Goal: Task Accomplishment & Management: Manage account settings

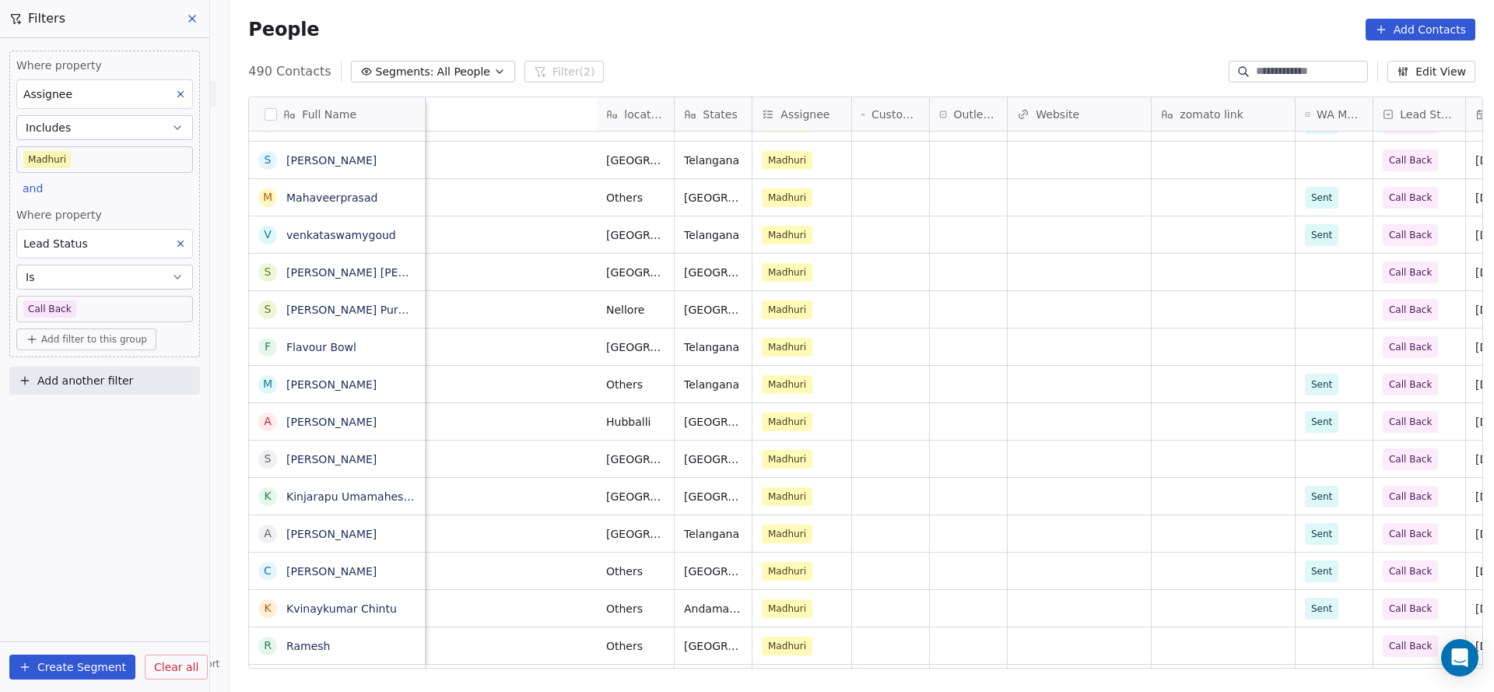
scroll to position [0, 740]
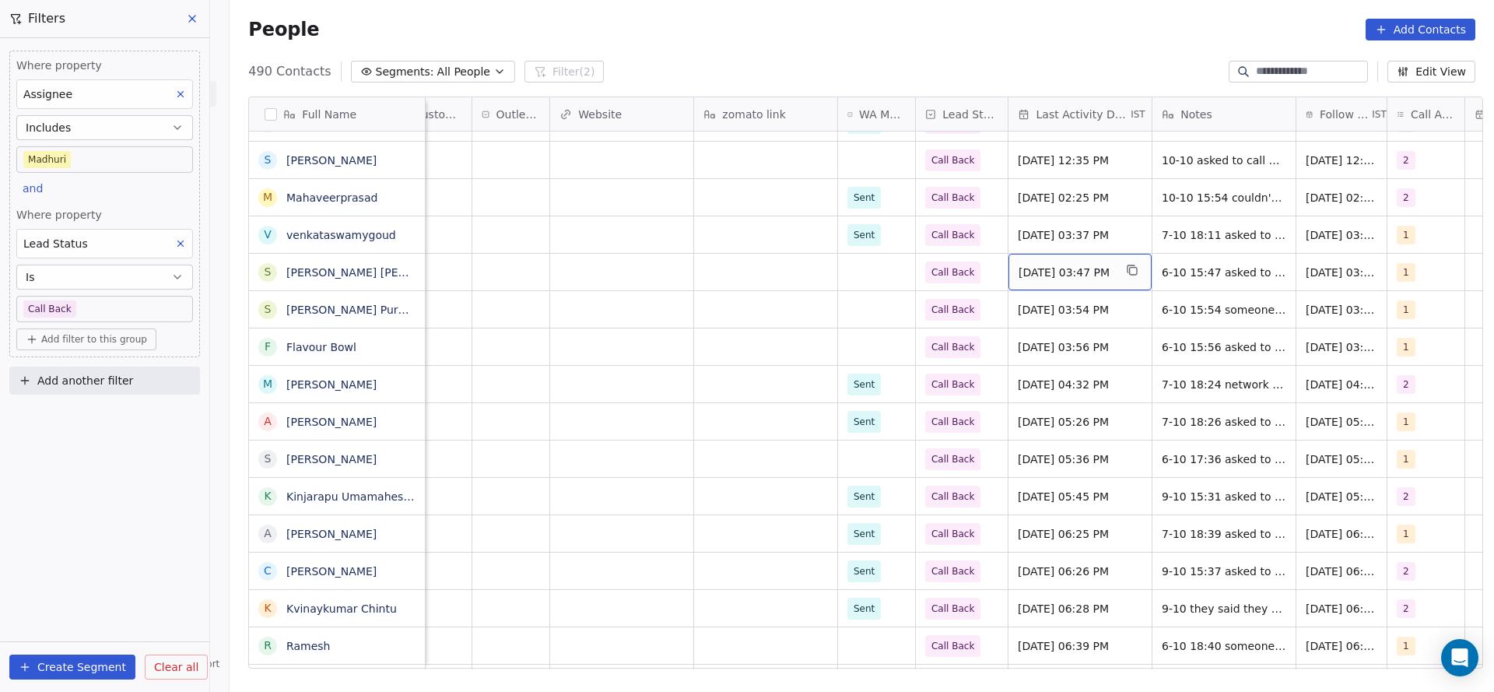
click at [1067, 276] on span "Oct 06, 2025 03:47 PM" at bounding box center [1066, 273] width 95 height 16
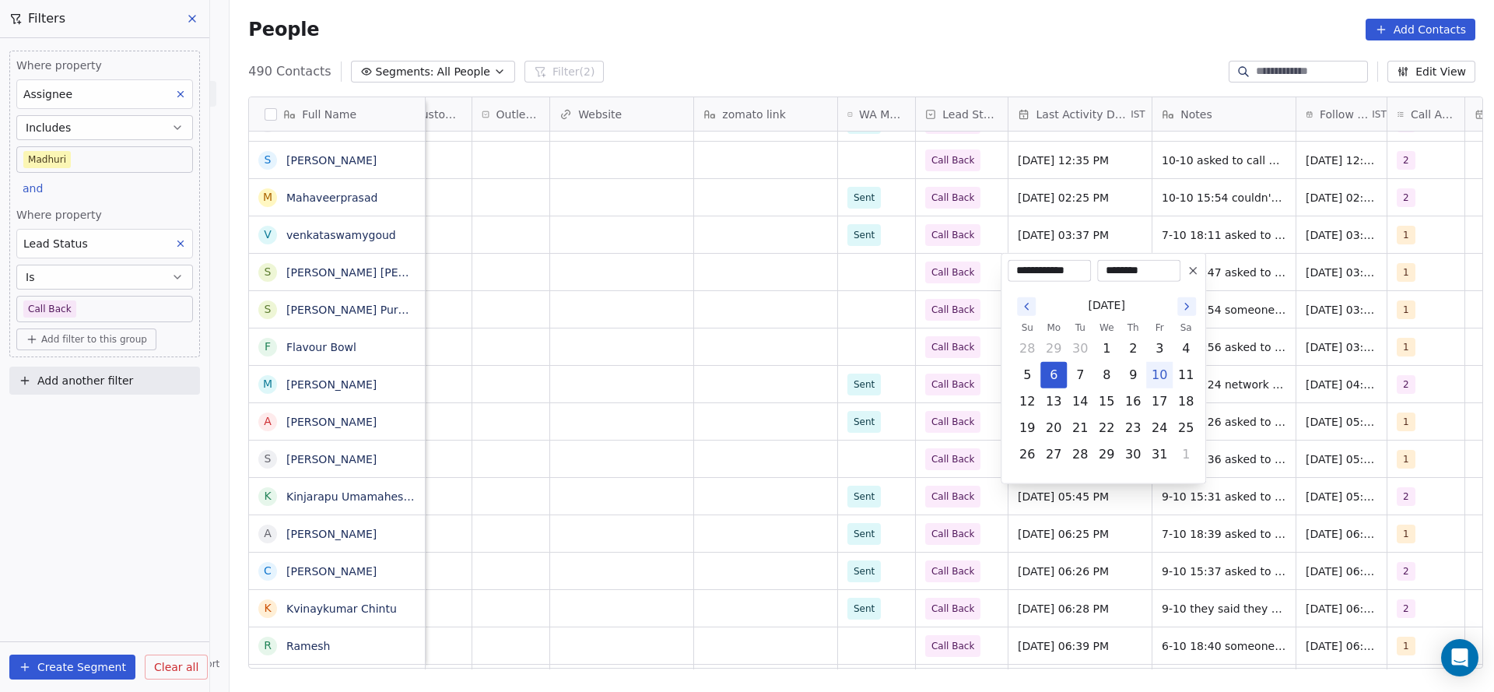
click at [1159, 381] on button "10" at bounding box center [1159, 375] width 25 height 25
type input "**********"
click at [651, 347] on html "On2Cook India Pvt. Ltd. Contacts People Marketing Workflows Campaigns Metrics &…" at bounding box center [747, 346] width 1494 height 692
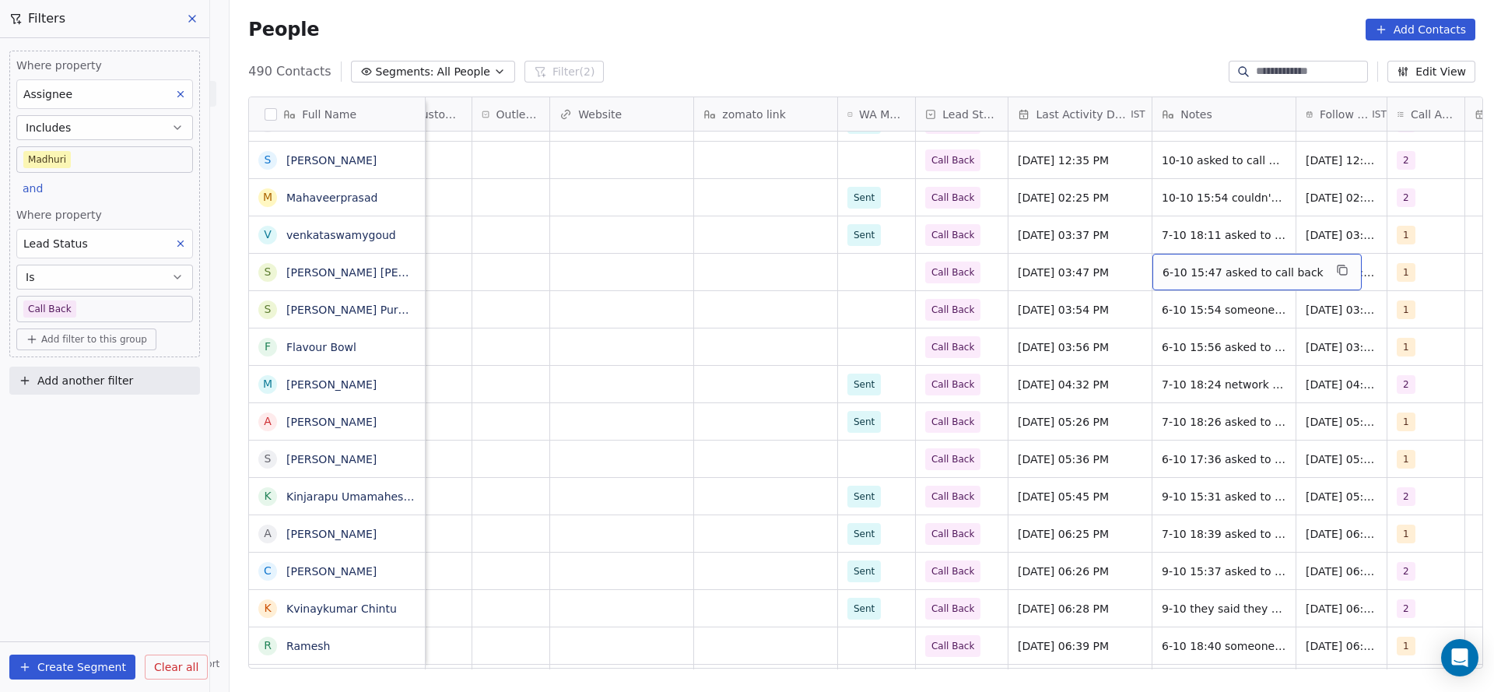
click at [1216, 271] on span "6-10 15:47 asked to call back" at bounding box center [1243, 273] width 161 height 16
click at [1148, 275] on textarea "**********" at bounding box center [1239, 278] width 189 height 48
click at [1267, 258] on textarea "**********" at bounding box center [1239, 278] width 189 height 48
type textarea "**********"
click at [907, 353] on html "On2Cook India Pvt. Ltd. Contacts People Marketing Workflows Campaigns Metrics &…" at bounding box center [747, 346] width 1494 height 692
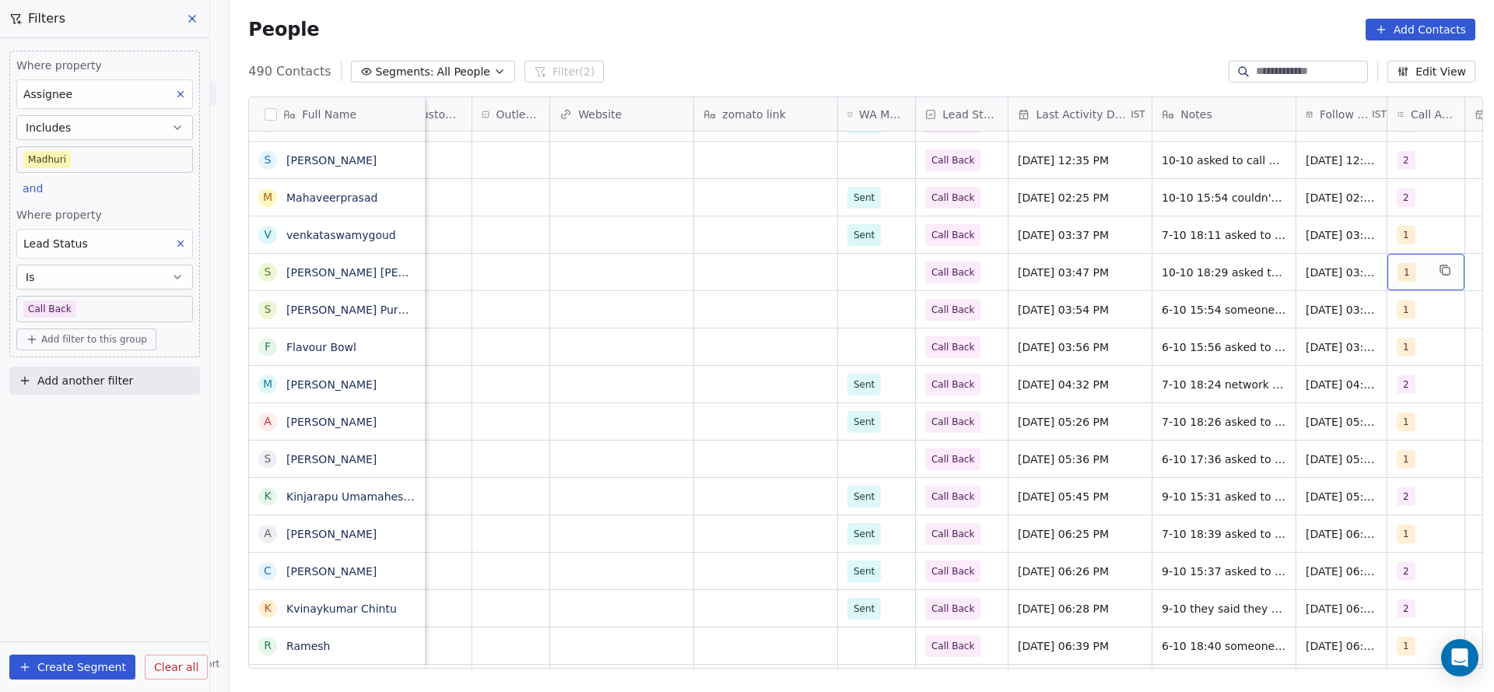
click at [1403, 285] on div "1" at bounding box center [1425, 272] width 77 height 37
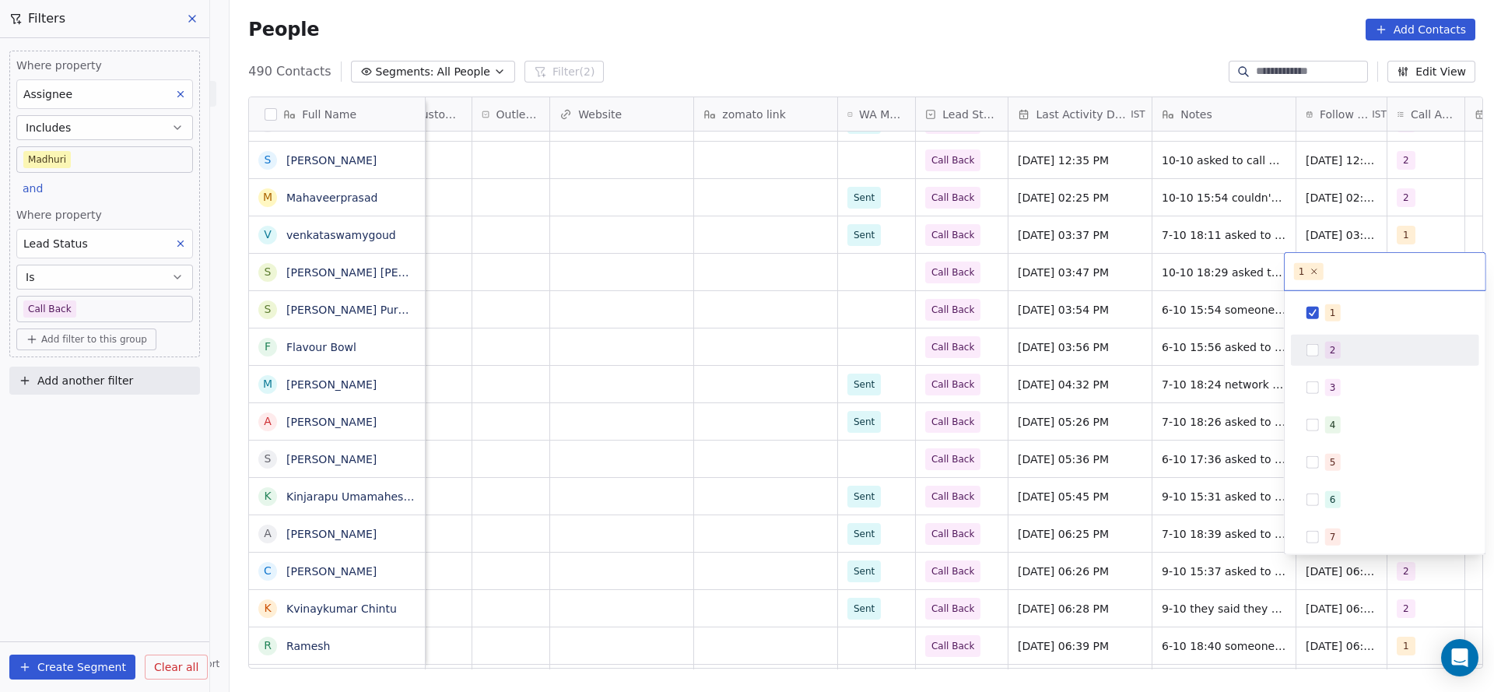
click at [1337, 346] on span "2" at bounding box center [1333, 350] width 16 height 17
click at [1337, 328] on div "1 2 3 4 5 6 7 8 9 10" at bounding box center [1385, 480] width 188 height 367
click at [1330, 317] on div "1" at bounding box center [1333, 313] width 6 height 14
click at [1072, 339] on html "On2Cook India Pvt. Ltd. Contacts People Marketing Workflows Campaigns Metrics &…" at bounding box center [747, 346] width 1494 height 692
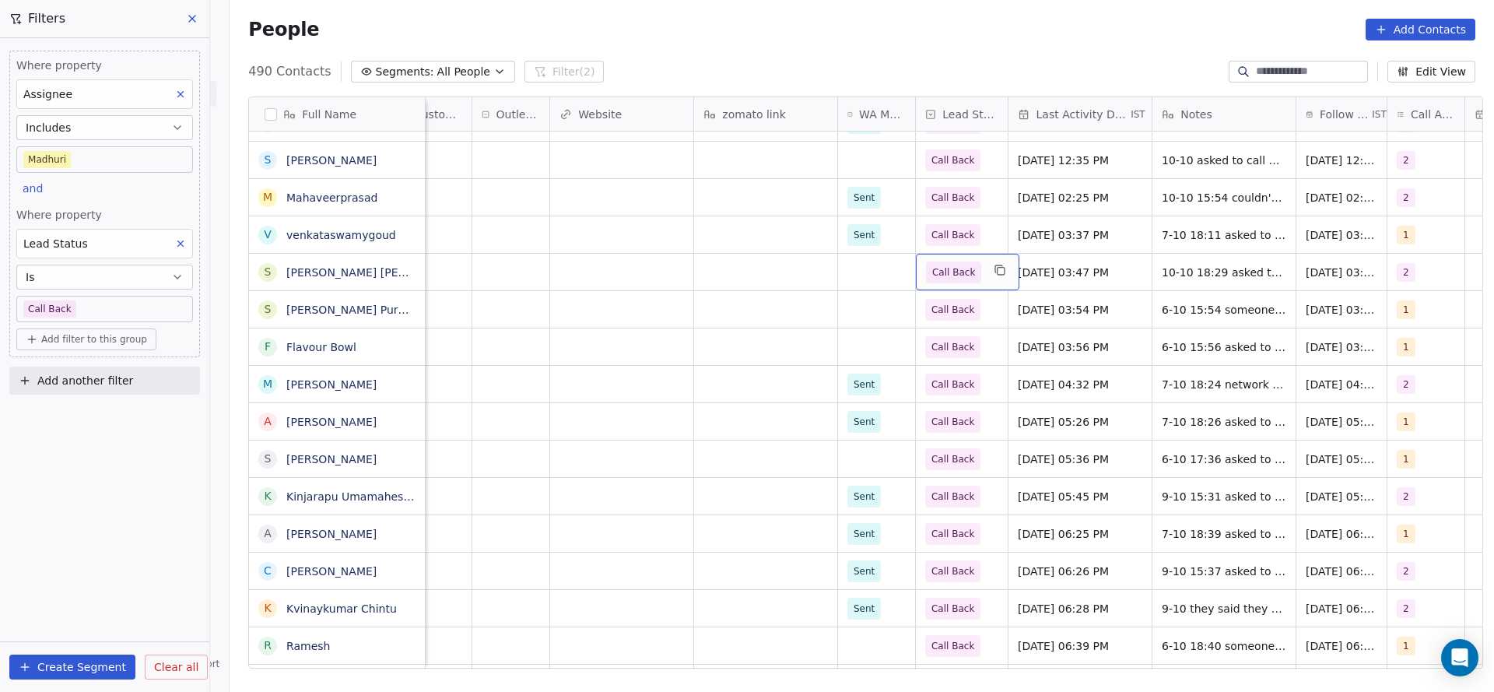
click at [947, 271] on span "Call Back" at bounding box center [953, 273] width 43 height 16
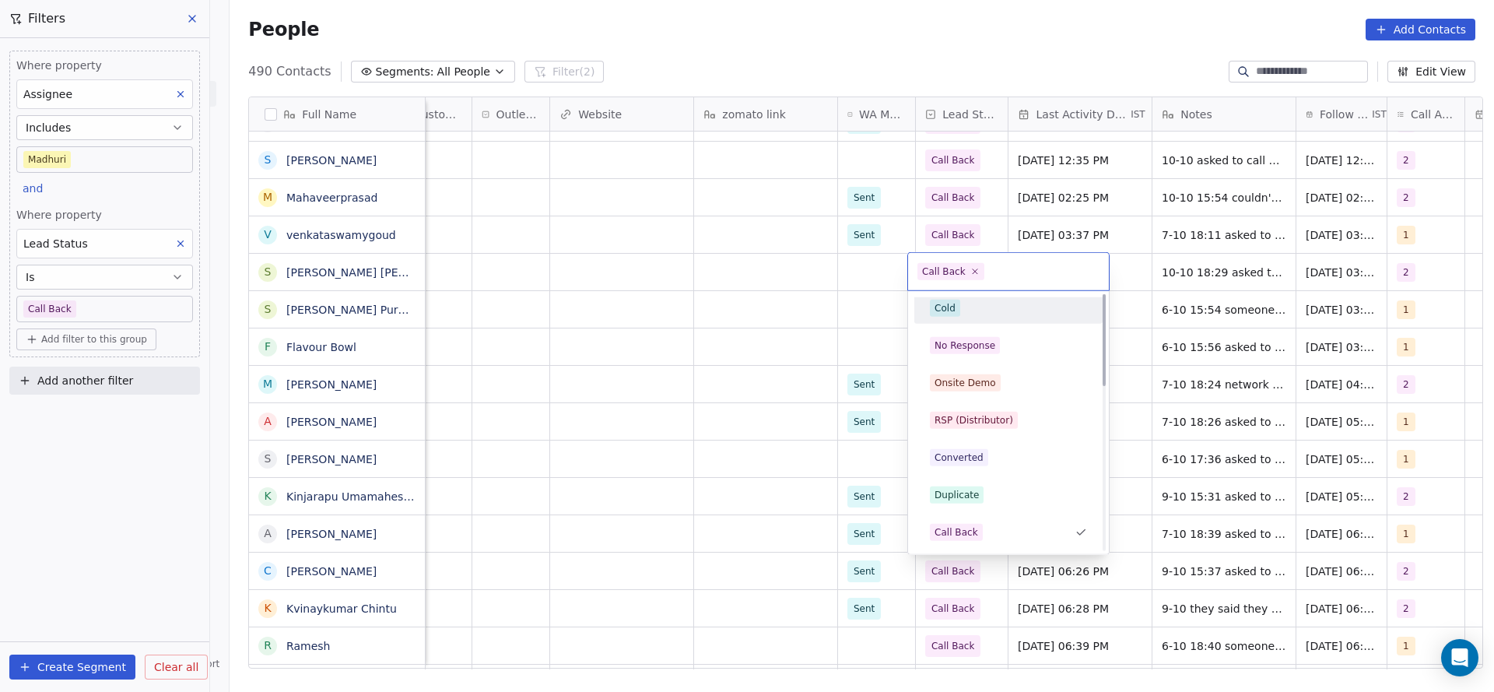
scroll to position [0, 0]
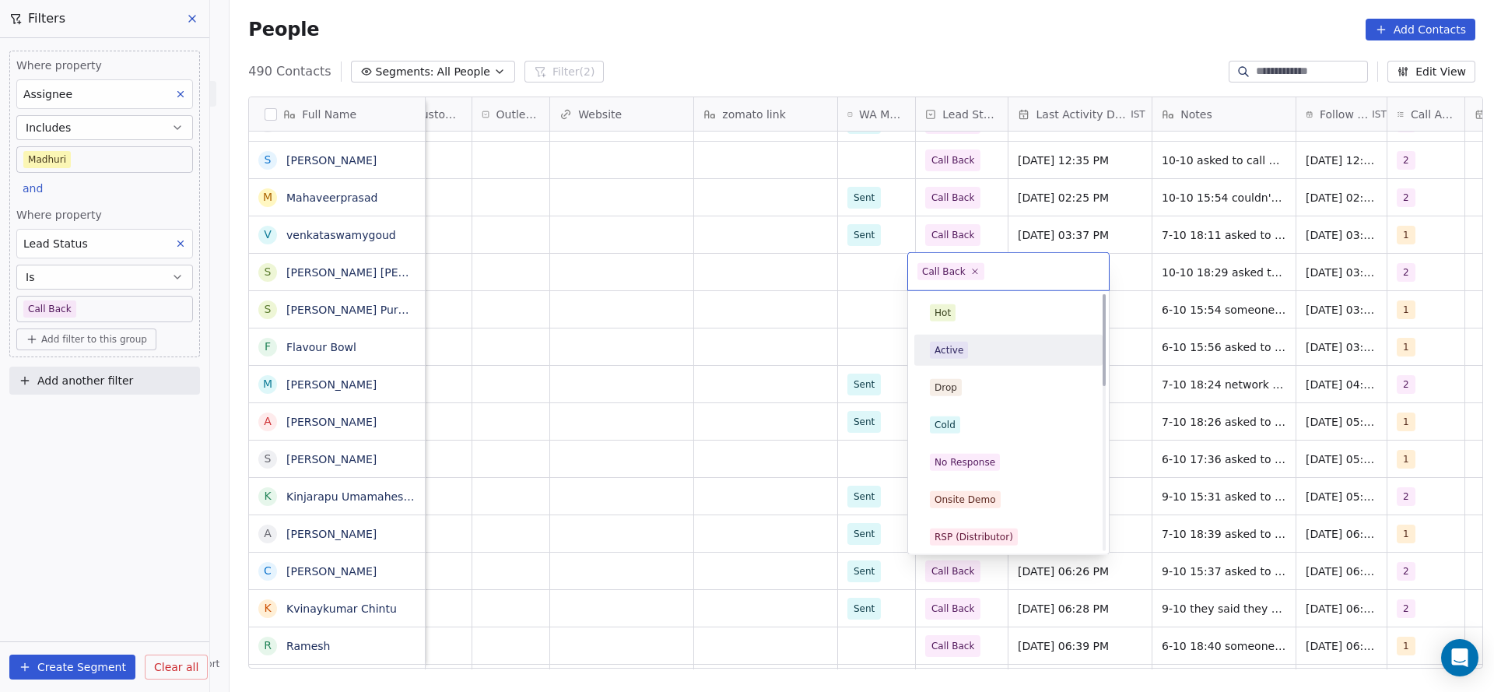
click at [959, 339] on div "Active" at bounding box center [1009, 350] width 176 height 25
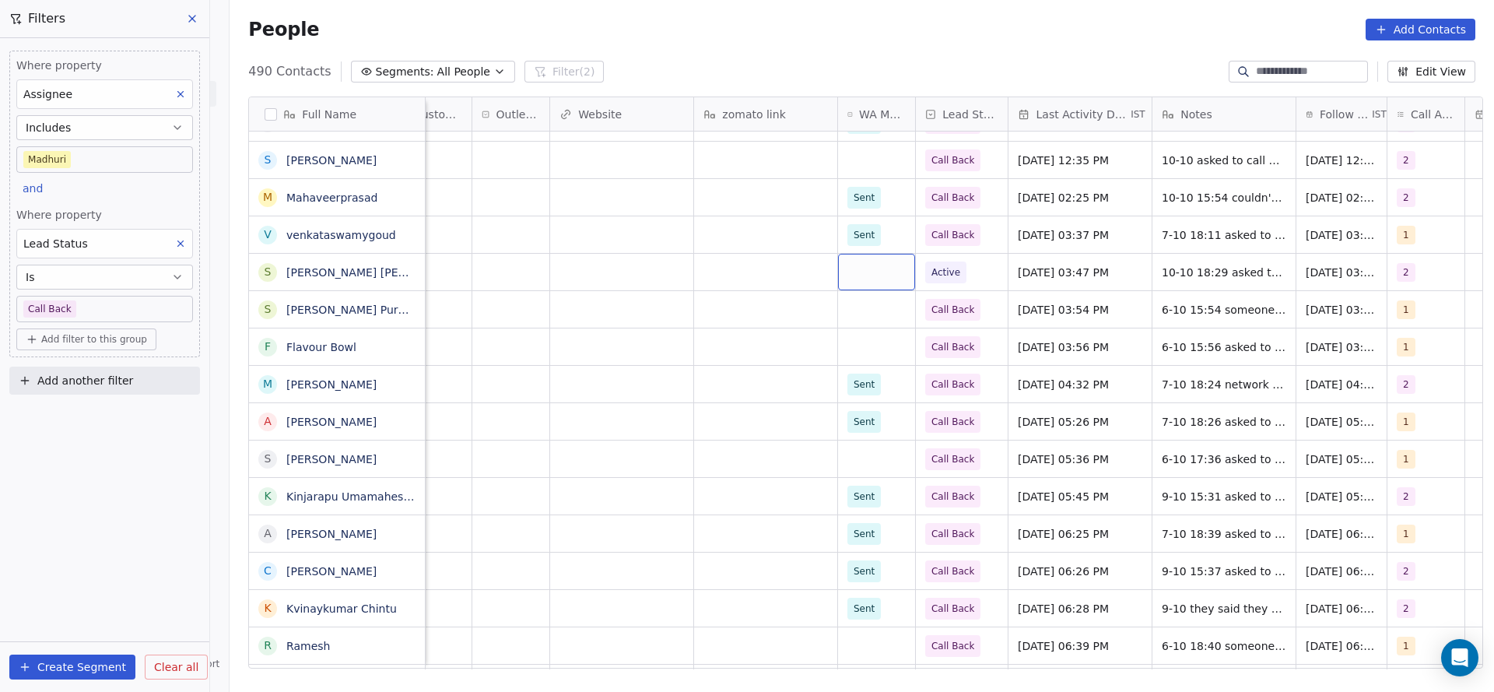
click at [881, 278] on div "grid" at bounding box center [876, 272] width 77 height 37
click at [875, 317] on div "Sent" at bounding box center [867, 313] width 21 height 14
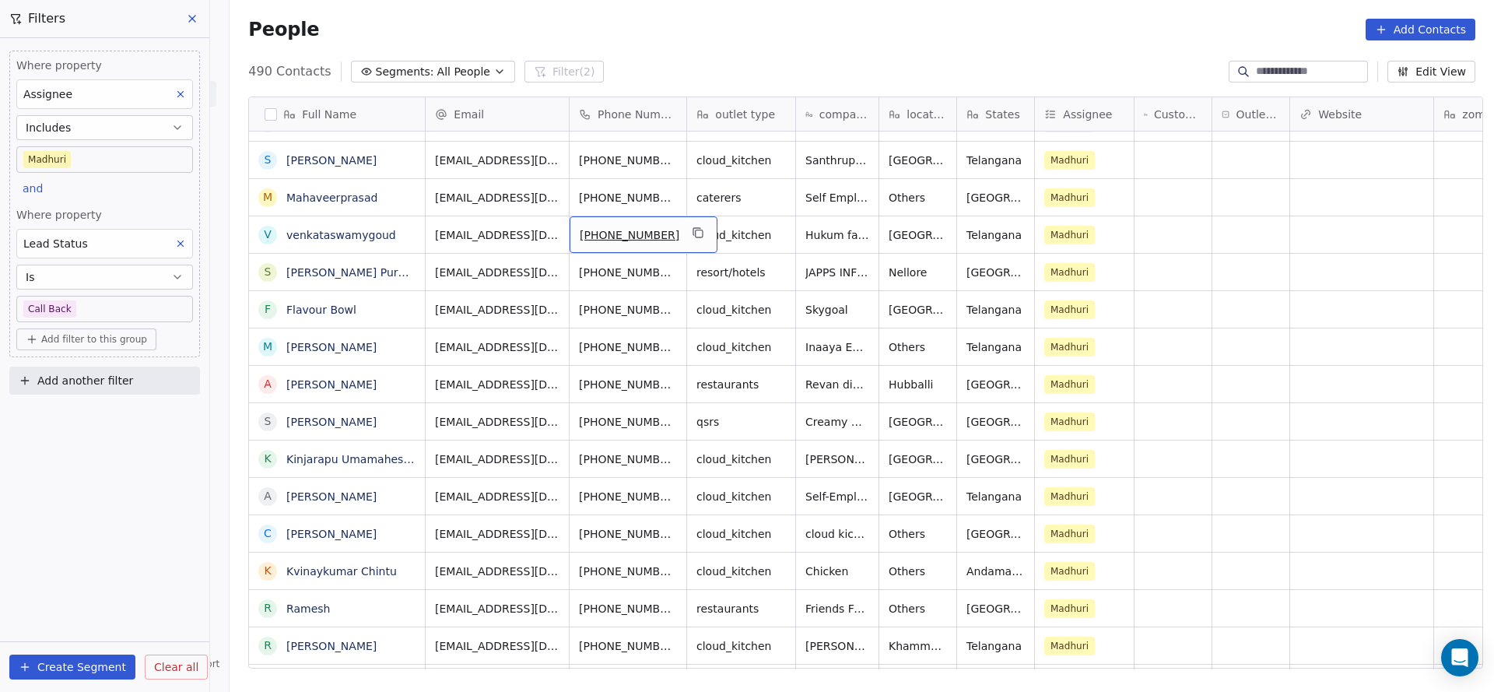
click at [675, 241] on div "[PHONE_NUMBER]" at bounding box center [644, 234] width 148 height 37
click at [667, 241] on div "[PHONE_NUMBER]" at bounding box center [644, 234] width 148 height 37
click at [696, 236] on icon "grid" at bounding box center [699, 233] width 7 height 7
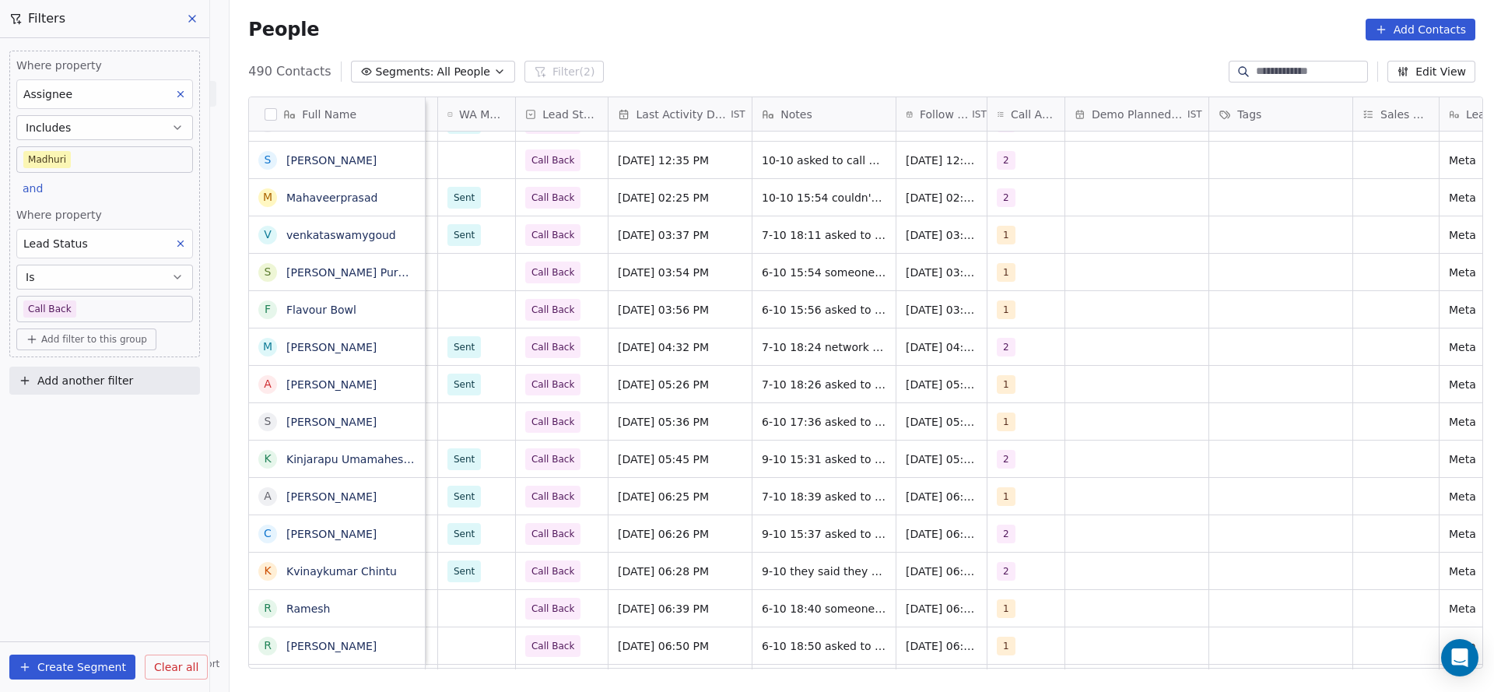
scroll to position [0, 1389]
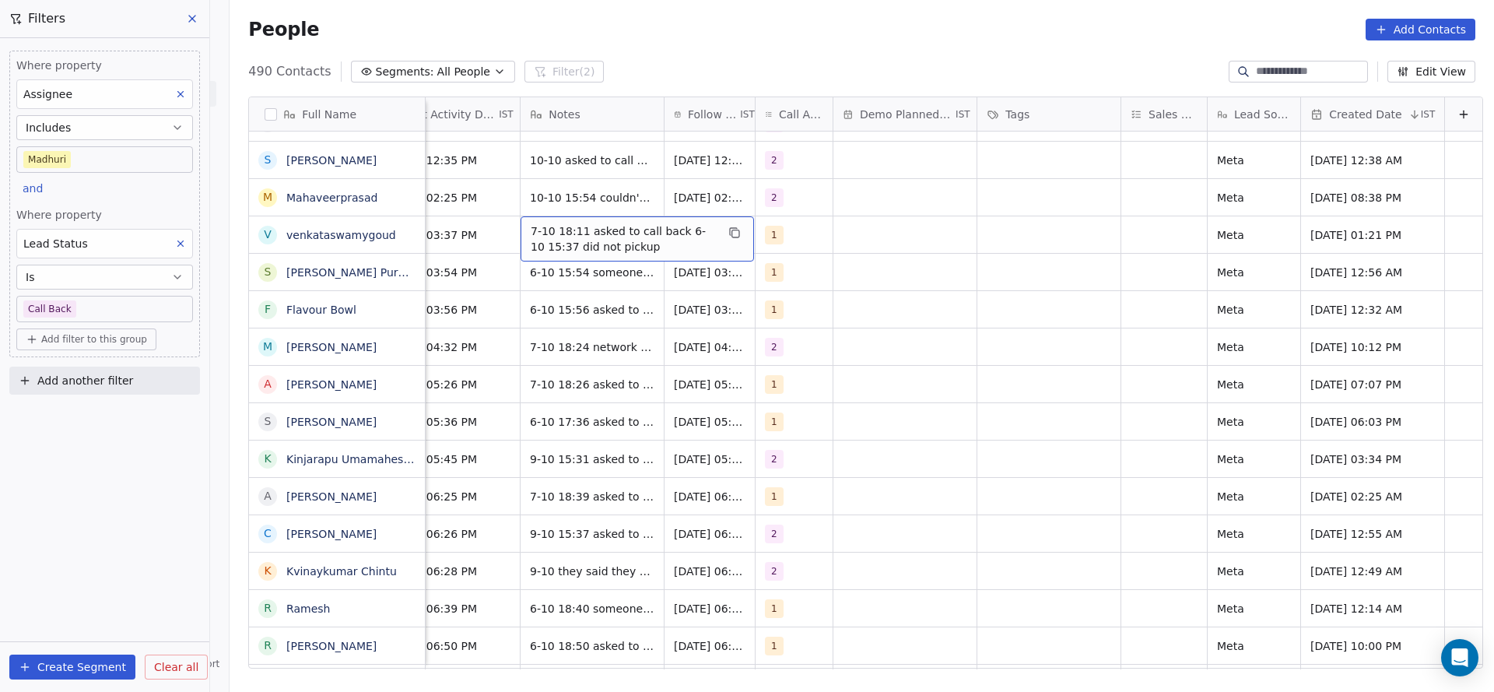
click at [563, 242] on span "7-10 18:11 asked to call back 6-10 15:37 did not pickup" at bounding box center [623, 238] width 185 height 31
click at [500, 226] on textarea "**********" at bounding box center [612, 240] width 232 height 48
type textarea "**********"
click at [486, 243] on html "On2Cook India Pvt. Ltd. Contacts People Marketing Workflows Campaigns Metrics &…" at bounding box center [747, 346] width 1494 height 692
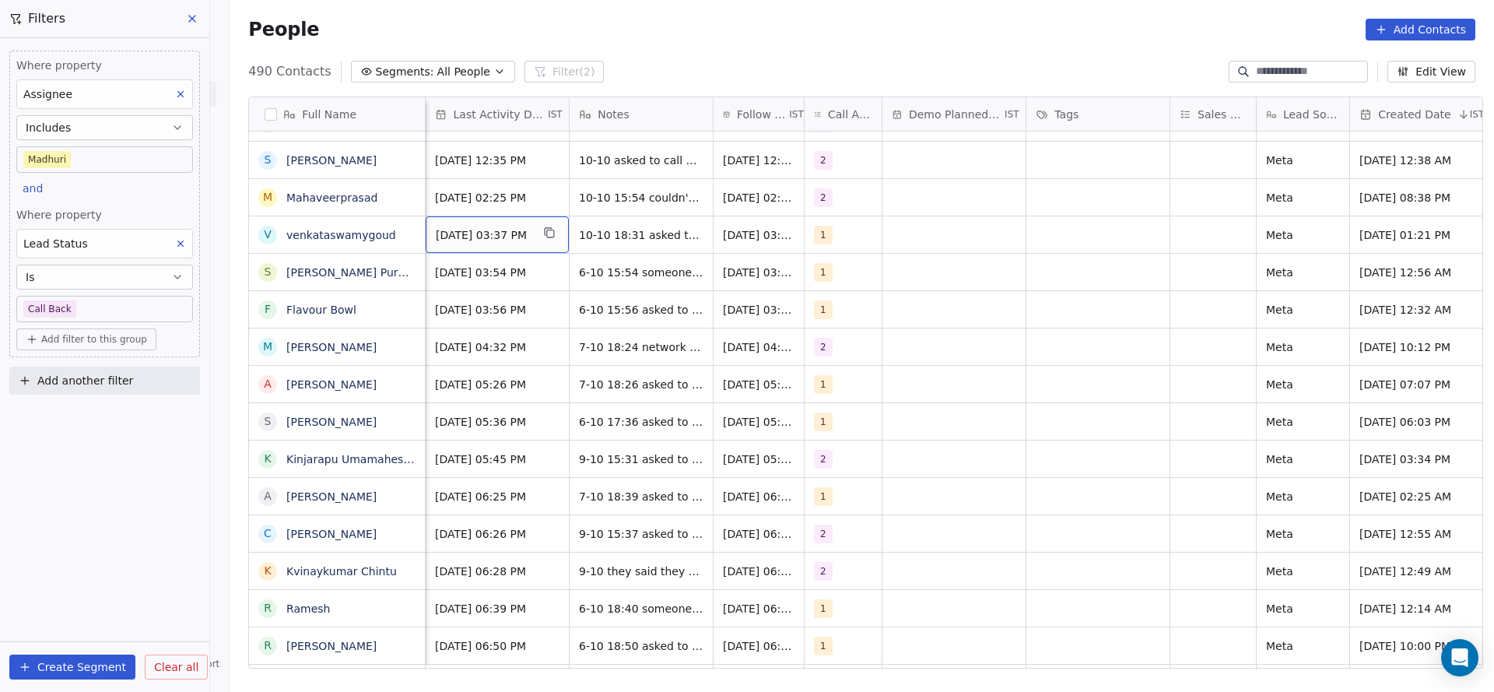
click at [497, 237] on span "Oct 07, 2025 03:37 PM" at bounding box center [483, 235] width 95 height 16
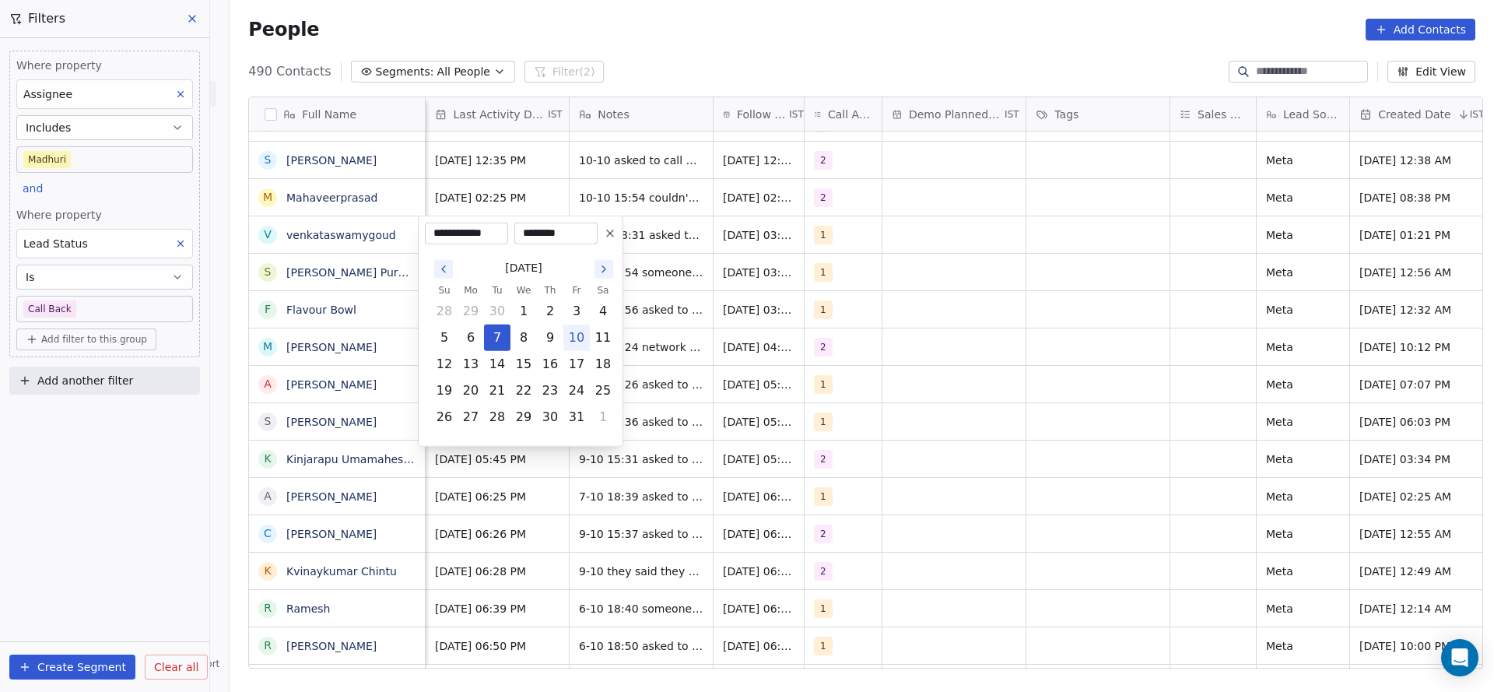
click at [572, 336] on button "10" at bounding box center [576, 337] width 25 height 25
type input "**********"
click at [870, 335] on html "On2Cook India Pvt. Ltd. Contacts People Marketing Workflows Campaigns Metrics &…" at bounding box center [747, 346] width 1494 height 692
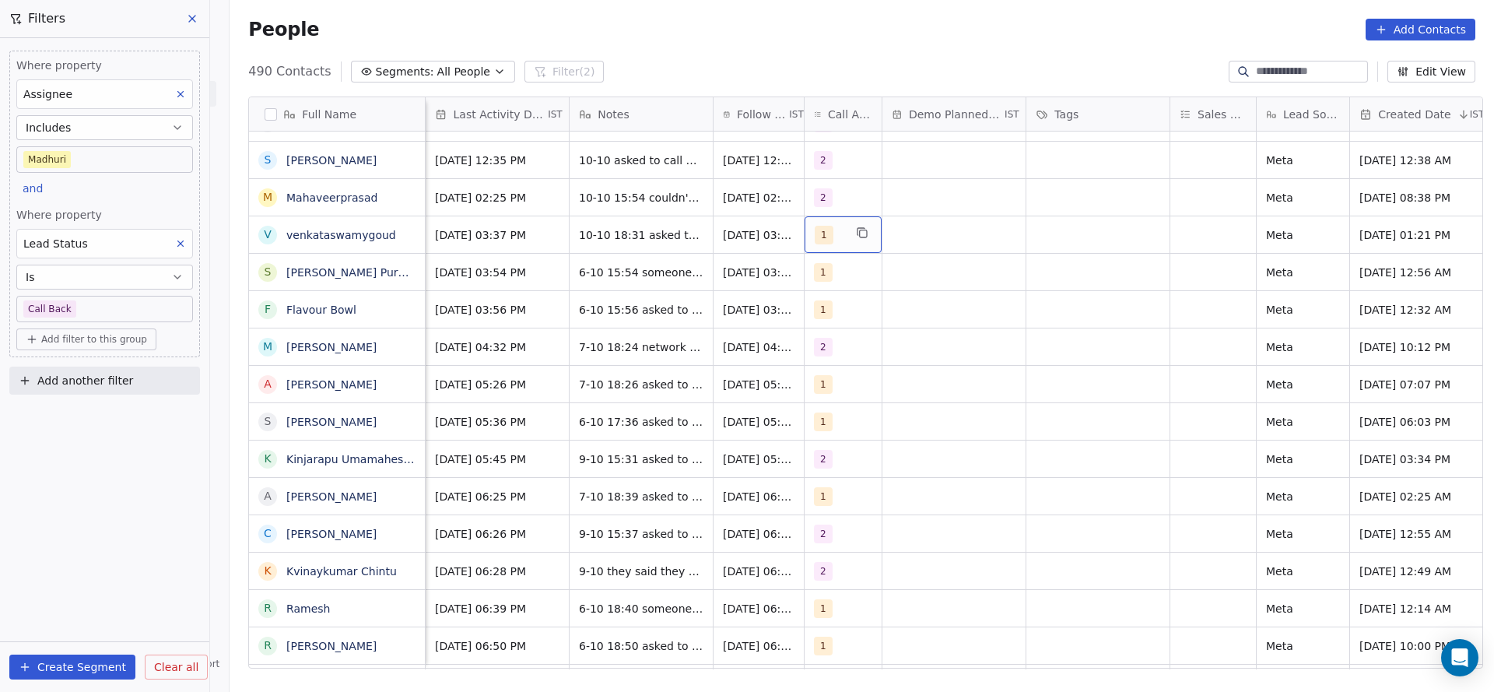
click at [836, 243] on div "1" at bounding box center [829, 235] width 29 height 19
click at [845, 311] on div "2" at bounding box center [845, 313] width 6 height 14
click at [849, 282] on span "1" at bounding box center [845, 275] width 16 height 17
click at [647, 324] on html "On2Cook India Pvt. Ltd. Contacts People Marketing Workflows Campaigns Metrics &…" at bounding box center [747, 346] width 1494 height 692
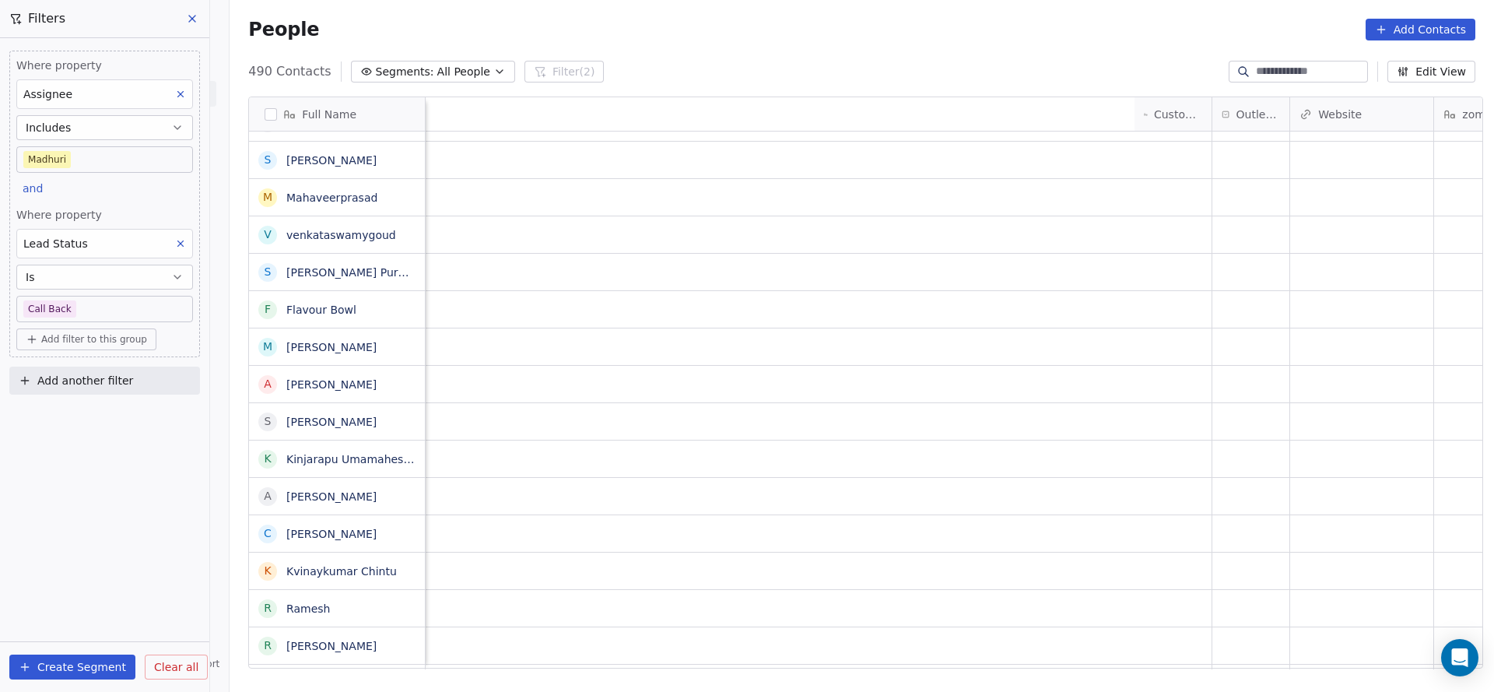
scroll to position [0, 1068]
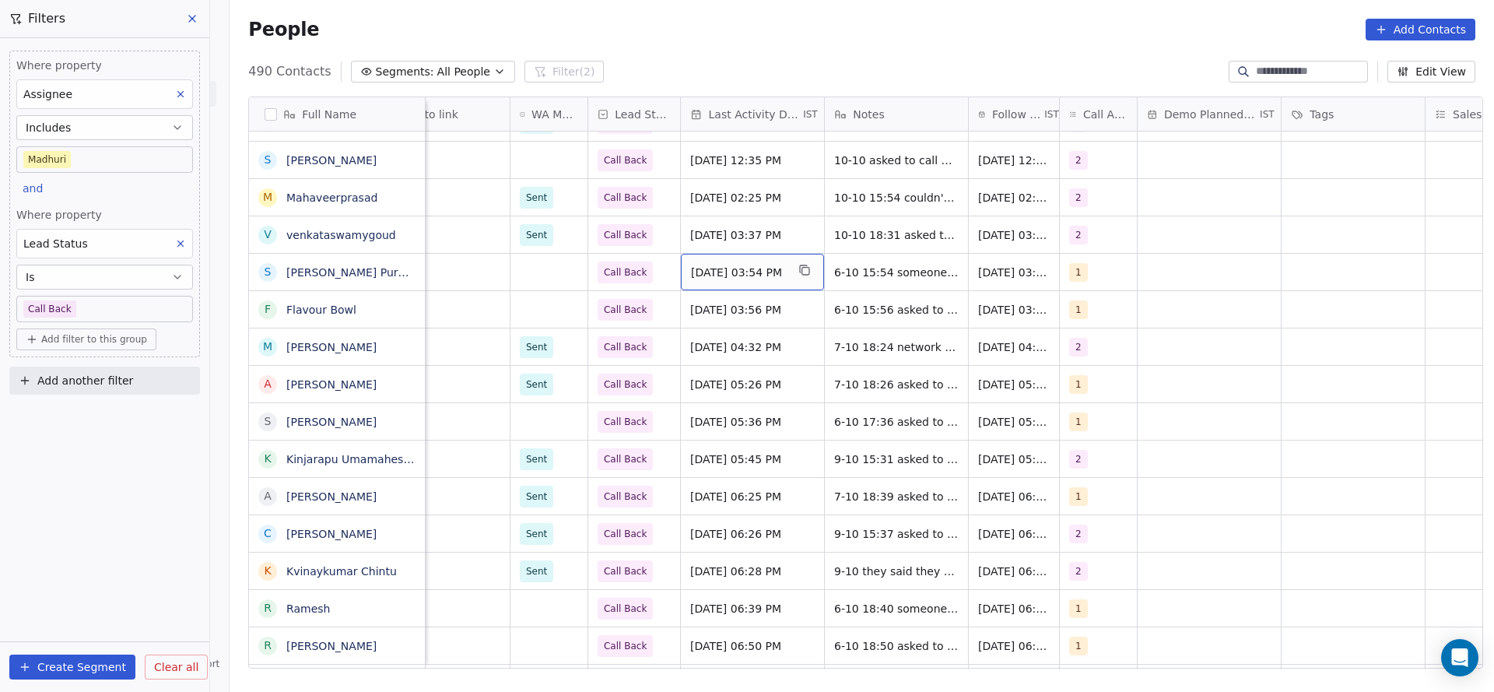
click at [711, 268] on span "Oct 06, 2025 03:54 PM" at bounding box center [738, 273] width 95 height 16
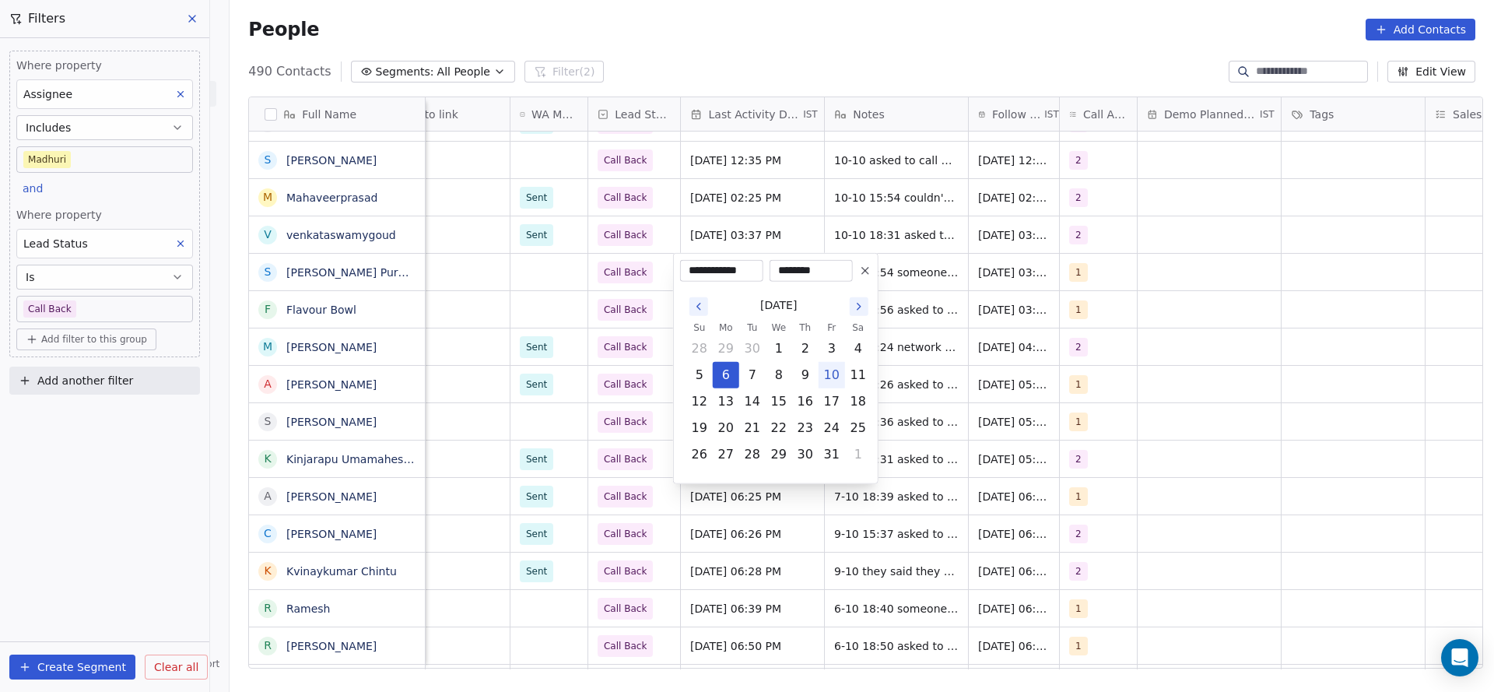
click at [831, 373] on button "10" at bounding box center [831, 375] width 25 height 25
type input "**********"
click at [989, 279] on html "On2Cook India Pvt. Ltd. Contacts People Marketing Workflows Campaigns Metrics &…" at bounding box center [747, 346] width 1494 height 692
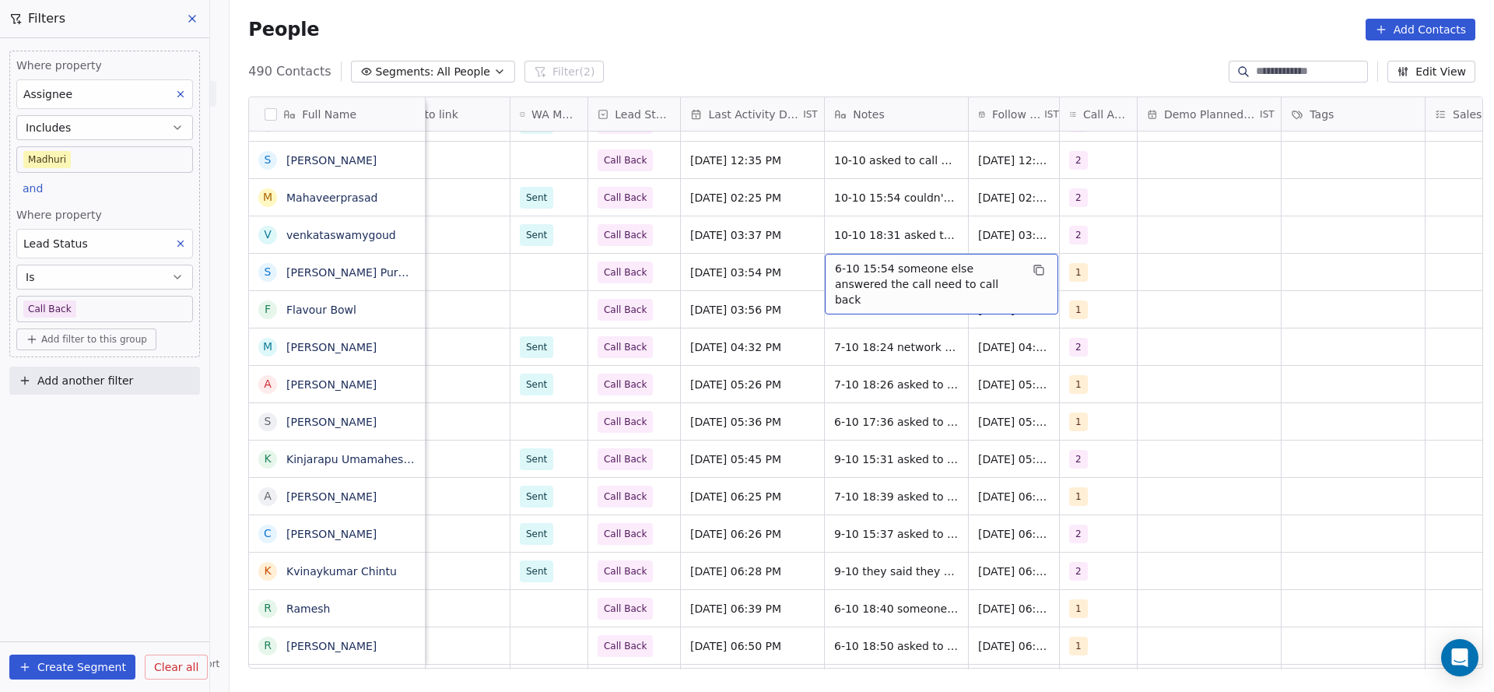
click at [893, 273] on span "6-10 15:54 someone else answered the call need to call back" at bounding box center [927, 284] width 185 height 47
click at [828, 266] on textarea "**********" at bounding box center [933, 278] width 232 height 48
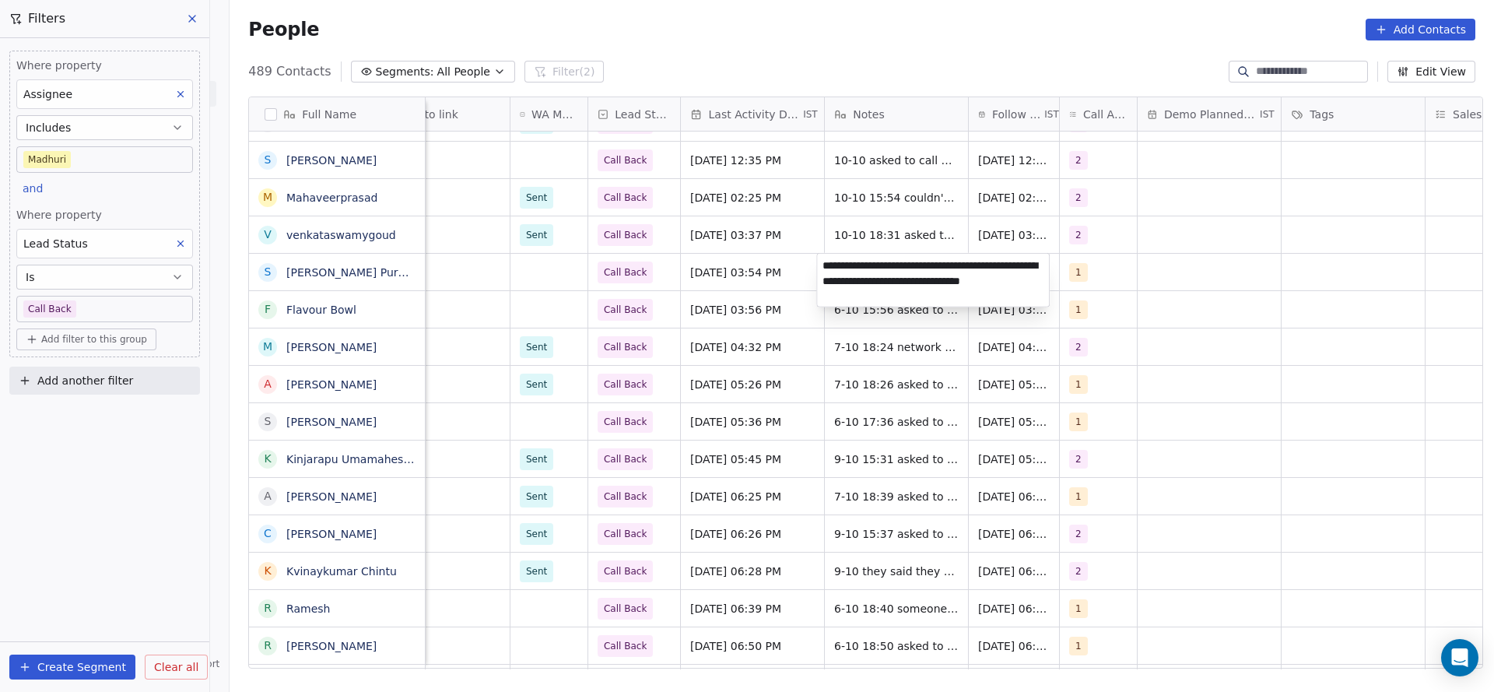
type textarea "**********"
click at [718, 283] on html "On2Cook India Pvt. Ltd. Contacts People Marketing Workflows Campaigns Metrics &…" at bounding box center [747, 346] width 1494 height 692
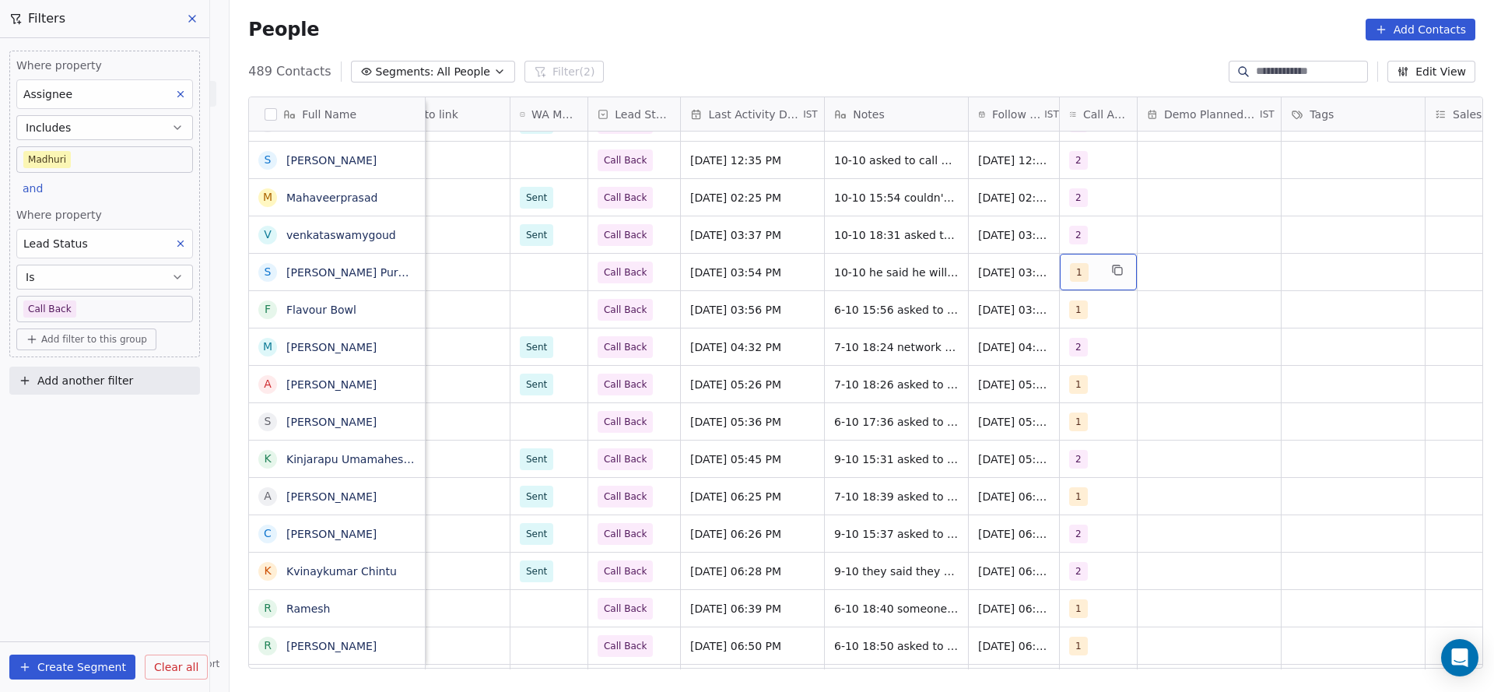
click at [1083, 274] on div "1" at bounding box center [1084, 272] width 29 height 19
drag, startPoint x: 1089, startPoint y: 348, endPoint x: 1118, endPoint y: 324, distance: 37.1
click at [1089, 348] on div "2" at bounding box center [1153, 350] width 176 height 25
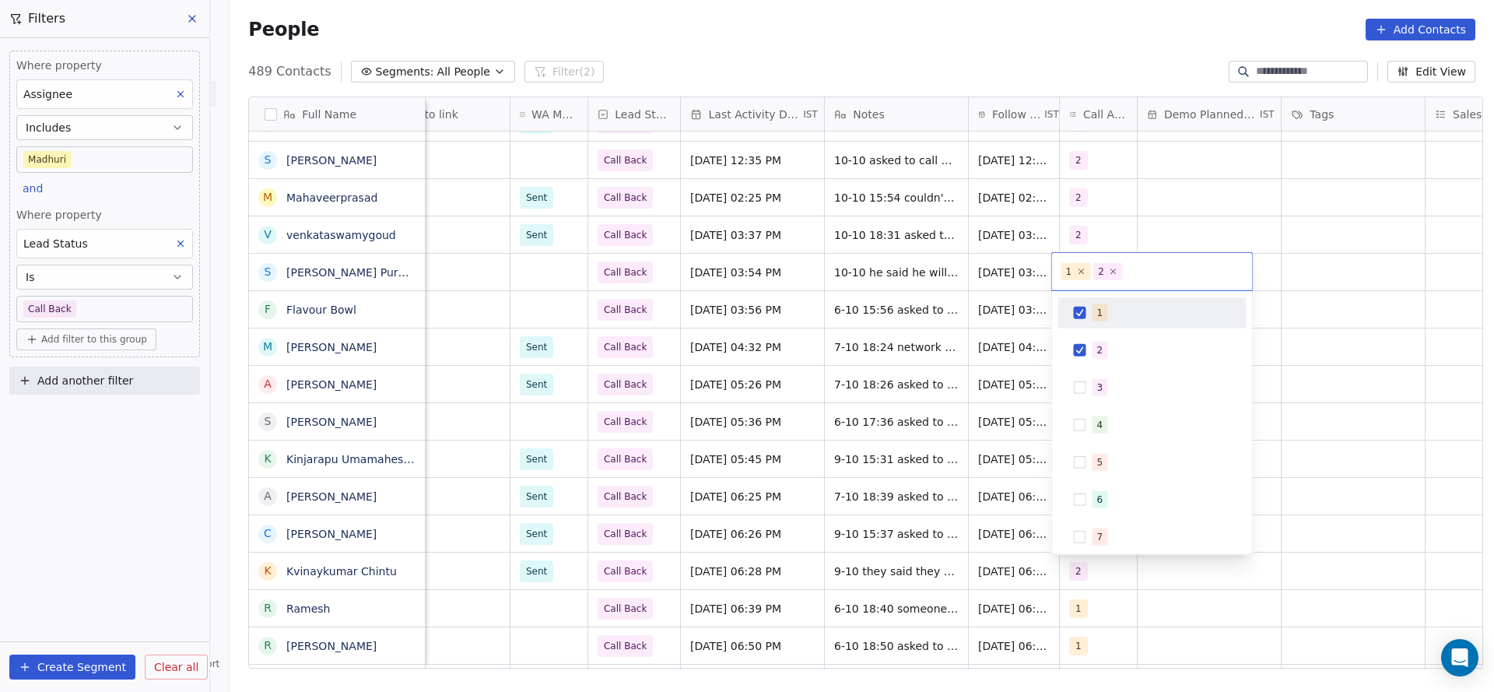
click at [1094, 310] on span "1" at bounding box center [1101, 312] width 16 height 17
click at [1005, 342] on html "On2Cook India Pvt. Ltd. Contacts People Marketing Workflows Campaigns Metrics &…" at bounding box center [747, 346] width 1494 height 692
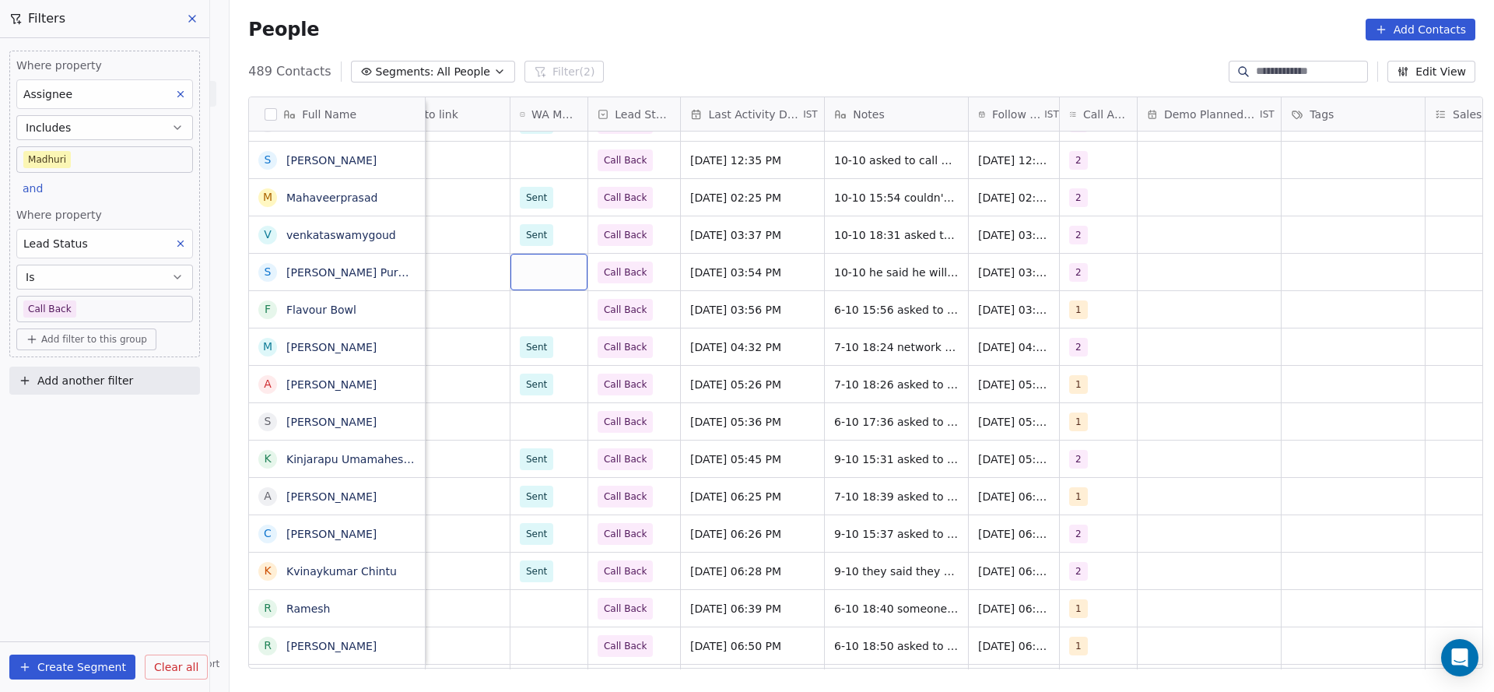
click at [556, 266] on div "grid" at bounding box center [548, 272] width 77 height 37
click at [550, 315] on span "Sent" at bounding box center [539, 312] width 30 height 17
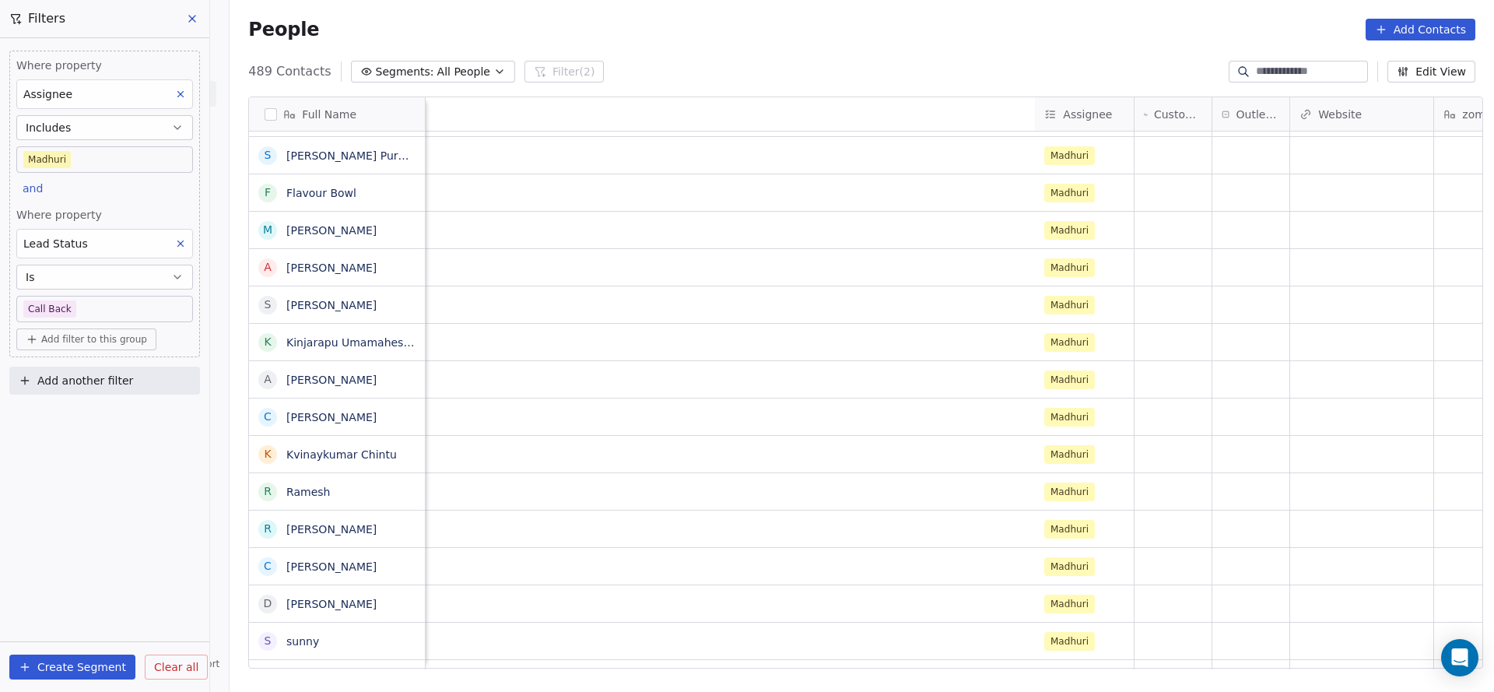
scroll to position [0, 931]
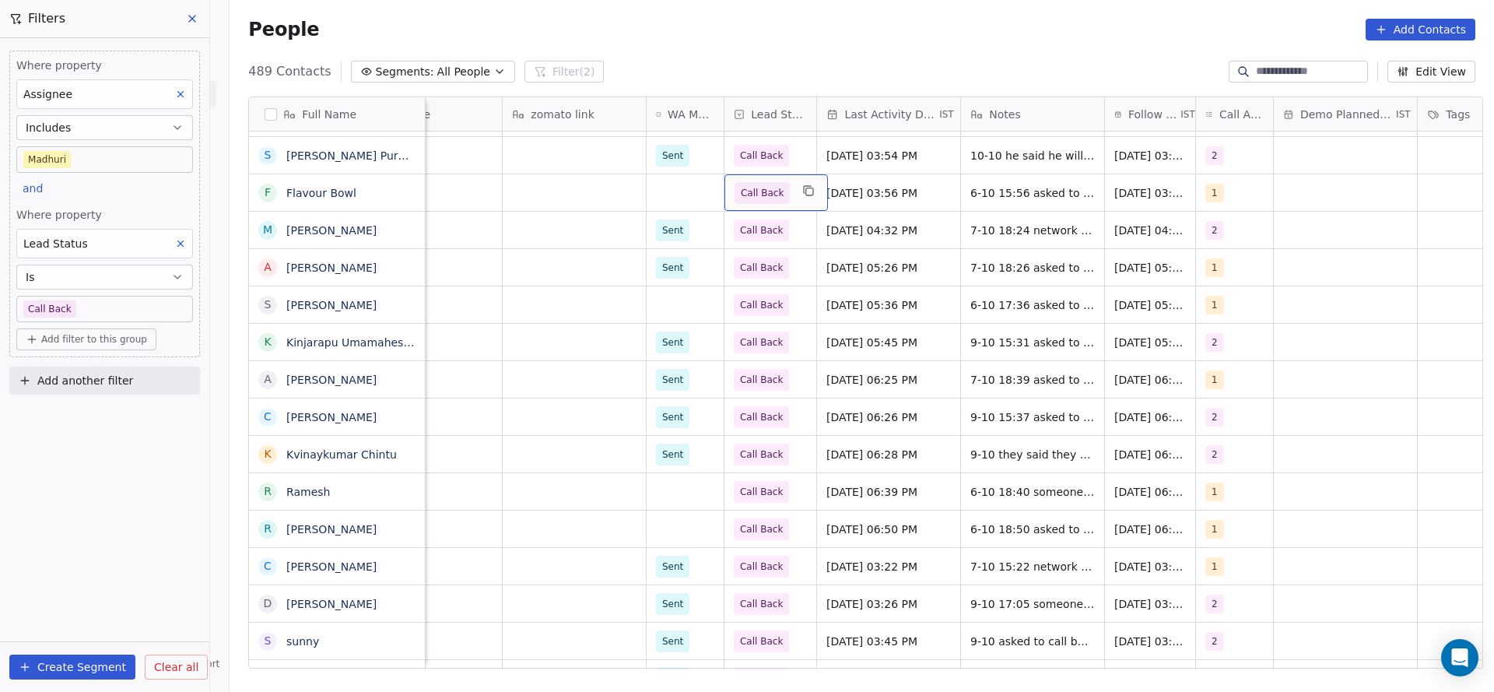
click at [770, 196] on span "Call Back" at bounding box center [762, 193] width 43 height 16
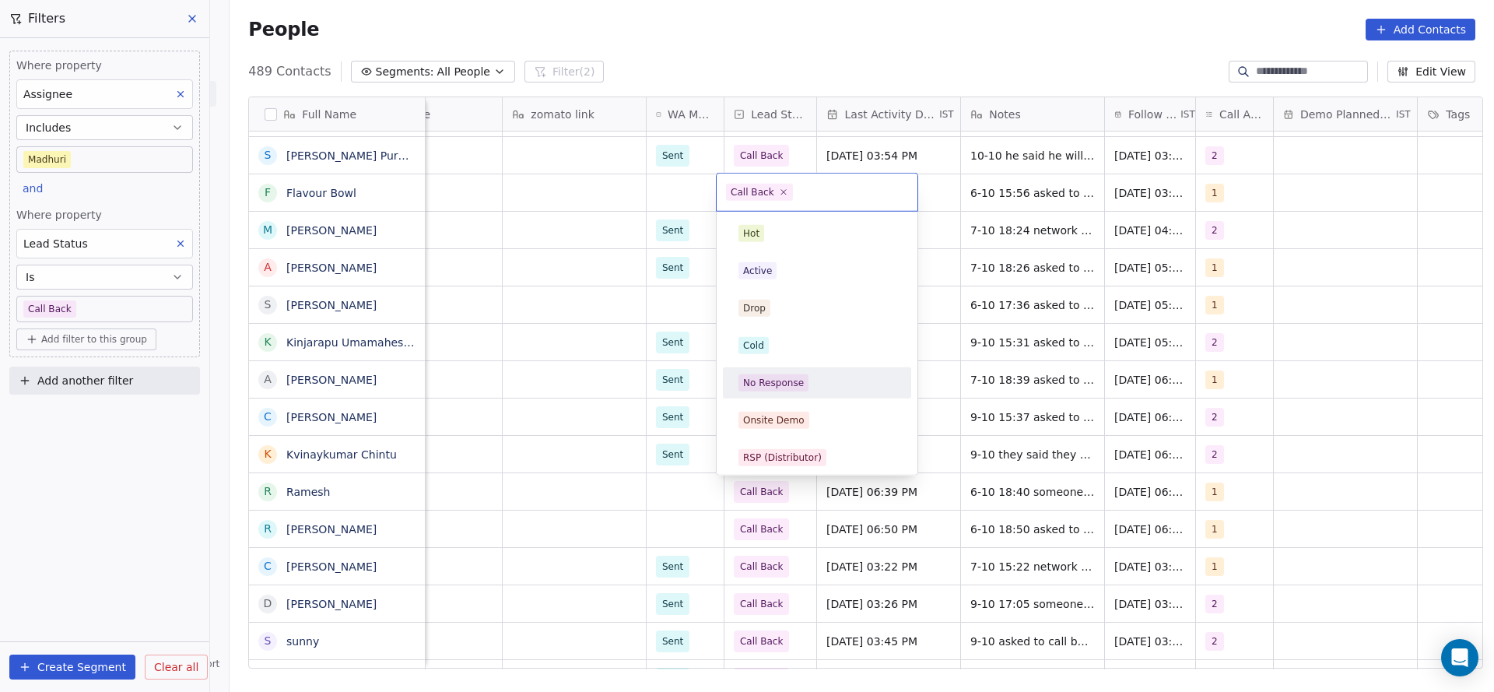
scroll to position [117, 0]
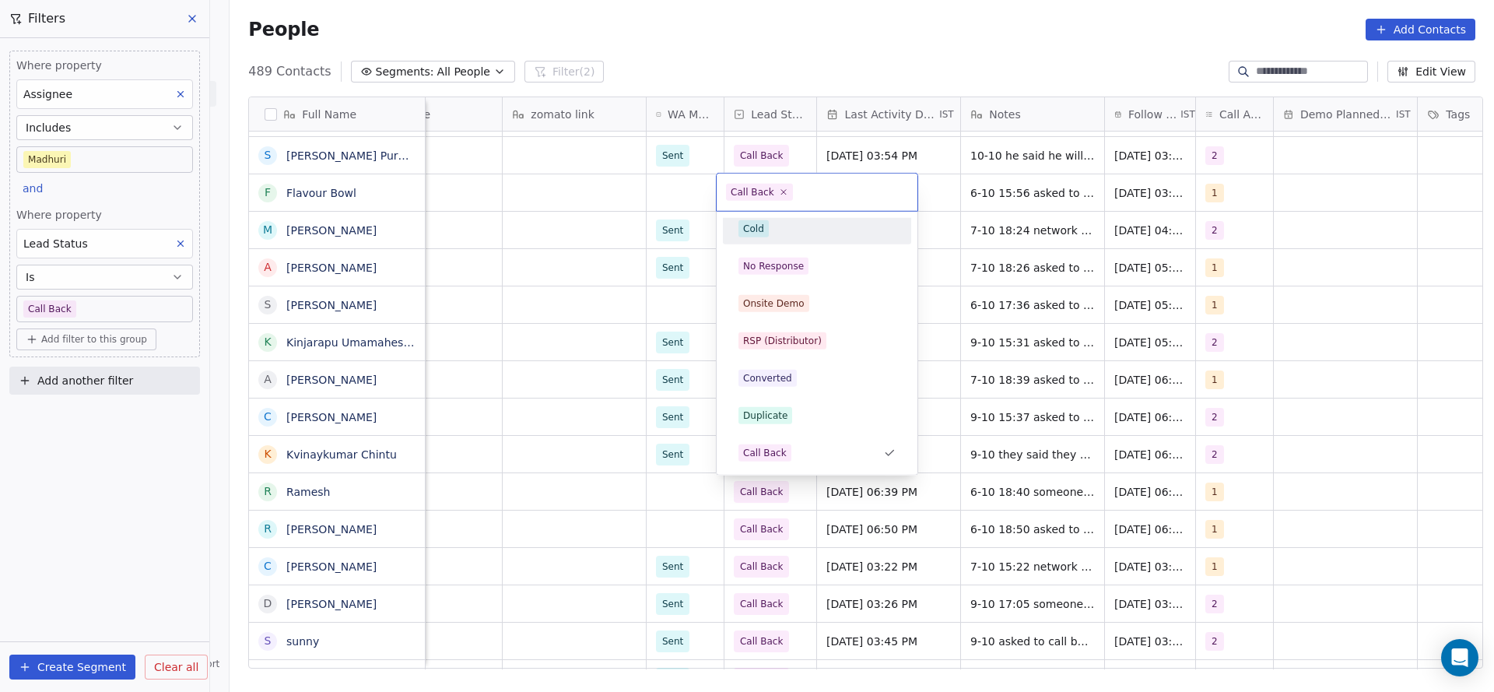
click at [937, 174] on html "On2Cook India Pvt. Ltd. Contacts People Marketing Workflows Campaigns Metrics &…" at bounding box center [747, 346] width 1494 height 692
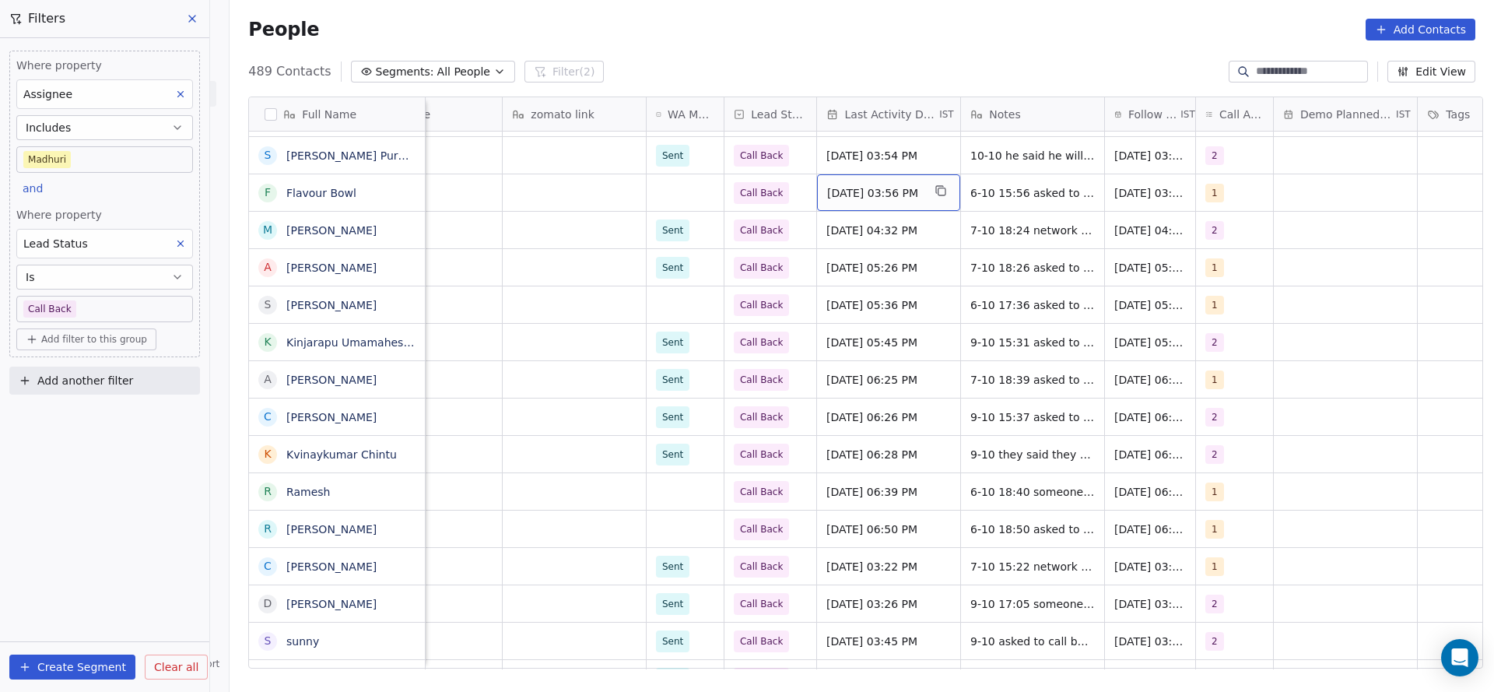
click at [920, 194] on span "Oct 06, 2025 03:56 PM" at bounding box center [874, 193] width 95 height 16
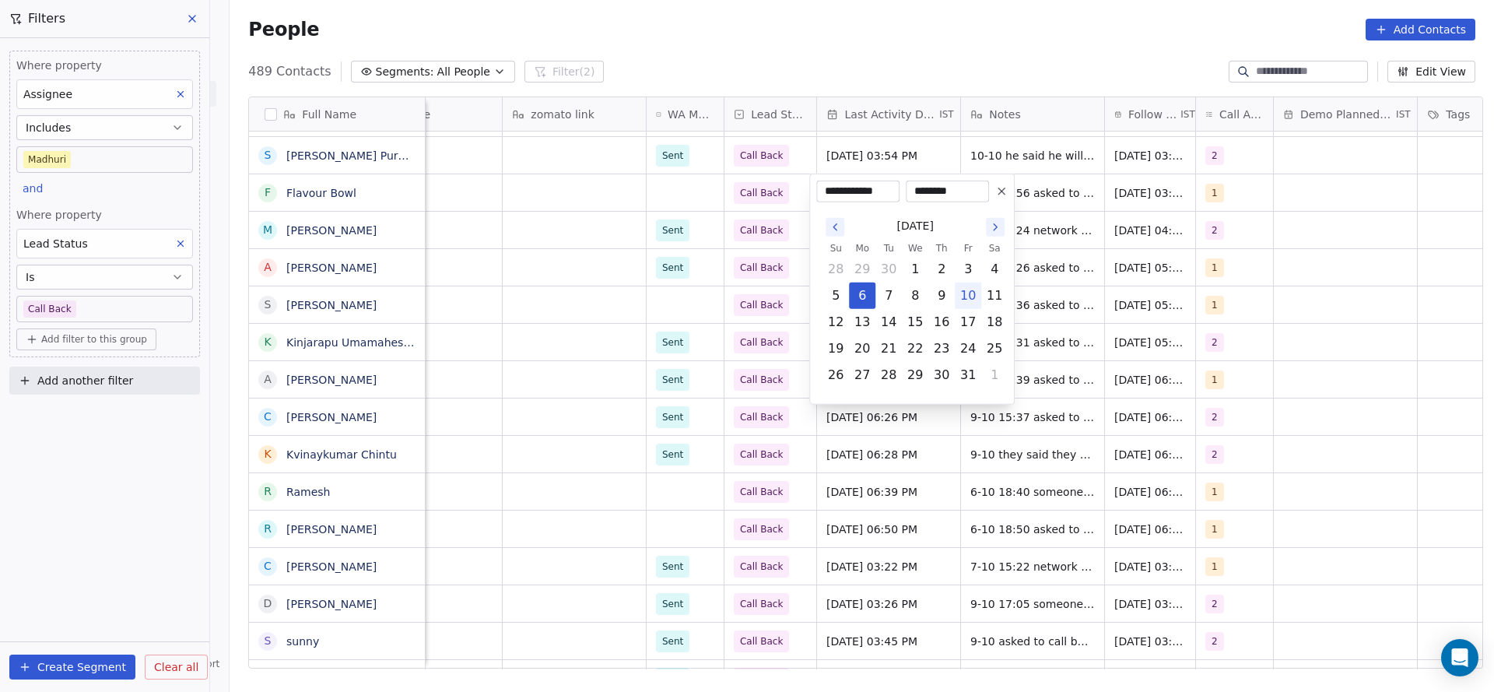
click at [971, 291] on button "10" at bounding box center [968, 295] width 25 height 25
type input "**********"
click at [1125, 258] on html "On2Cook India Pvt. Ltd. Contacts People Marketing Workflows Campaigns Metrics &…" at bounding box center [747, 346] width 1494 height 692
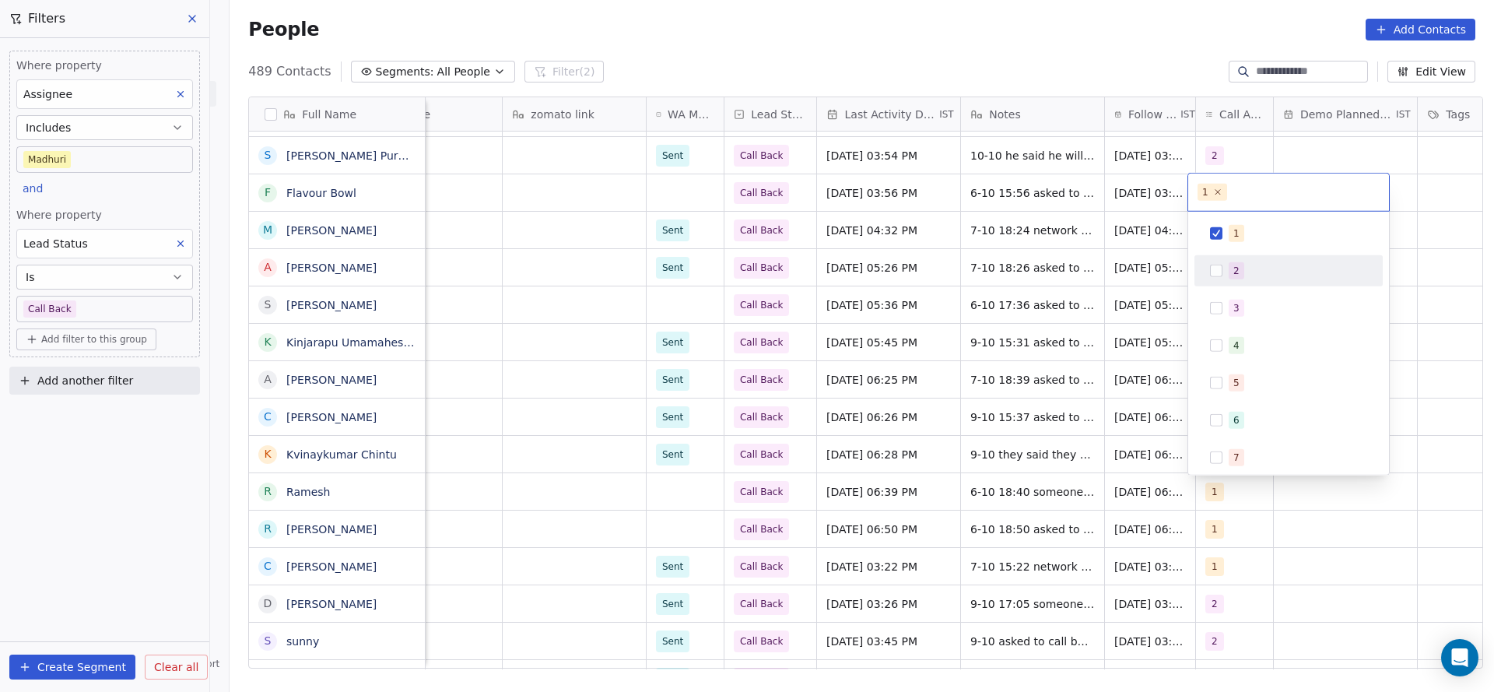
click at [1215, 267] on button "Suggestions" at bounding box center [1216, 271] width 12 height 12
click at [1219, 240] on div "1" at bounding box center [1289, 233] width 176 height 25
click at [1040, 266] on html "On2Cook India Pvt. Ltd. Contacts People Marketing Workflows Campaigns Metrics &…" at bounding box center [747, 346] width 1494 height 692
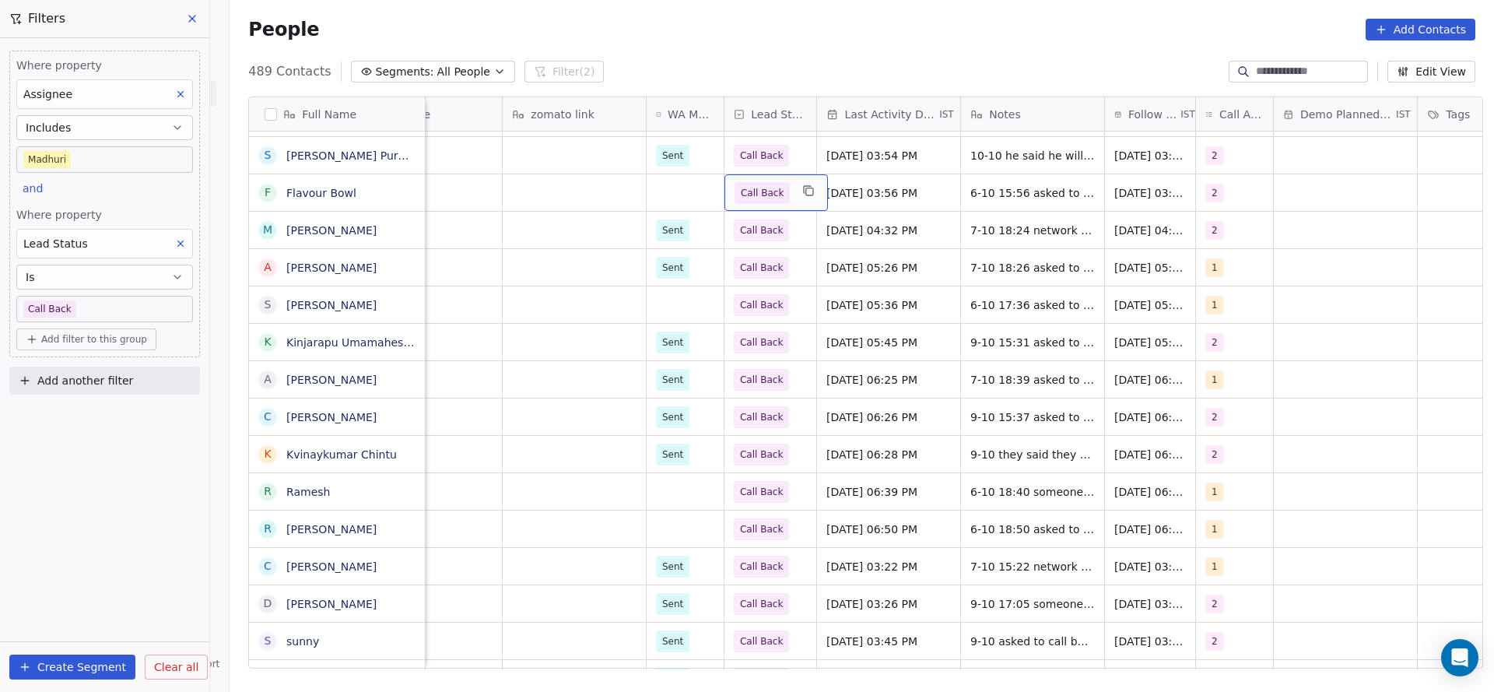
click at [758, 198] on span "Call Back" at bounding box center [762, 193] width 43 height 16
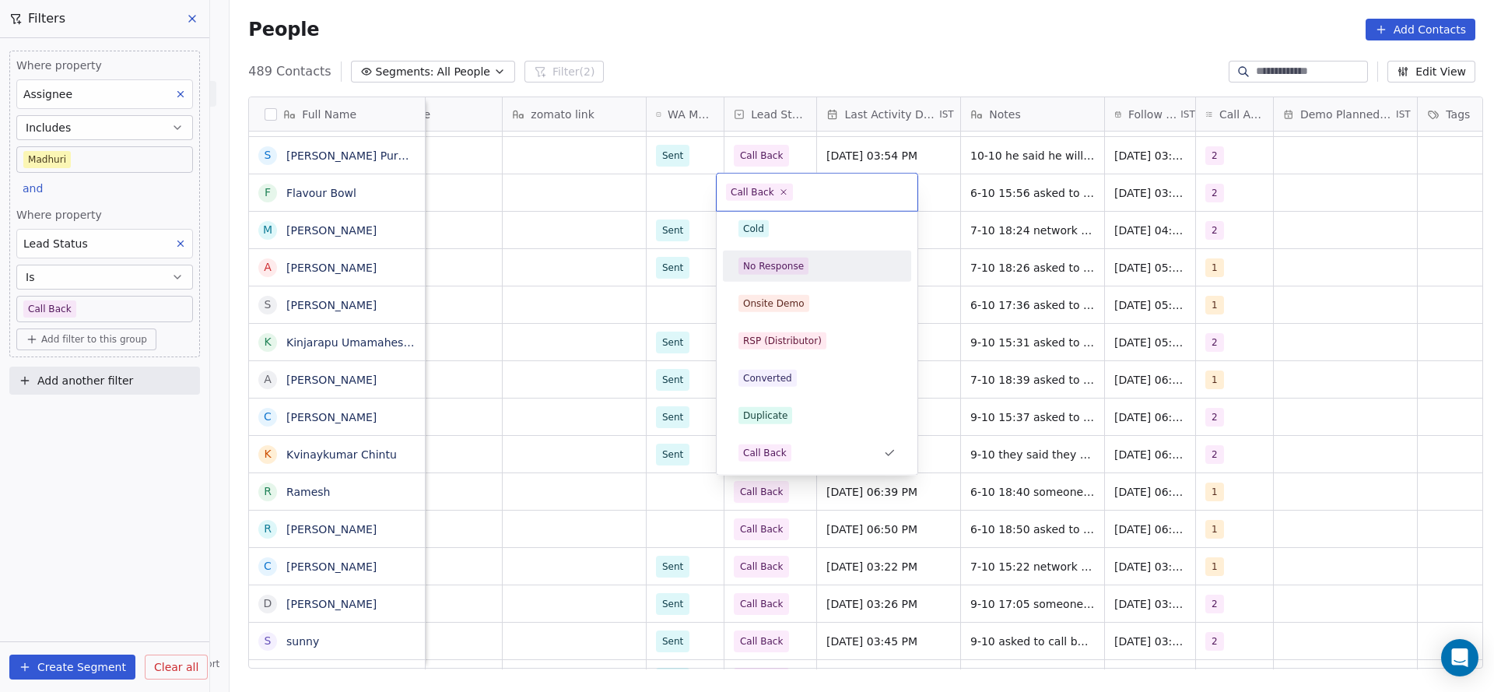
drag, startPoint x: 773, startPoint y: 268, endPoint x: 655, endPoint y: 275, distance: 117.8
click at [770, 268] on div "No Response" at bounding box center [773, 266] width 61 height 14
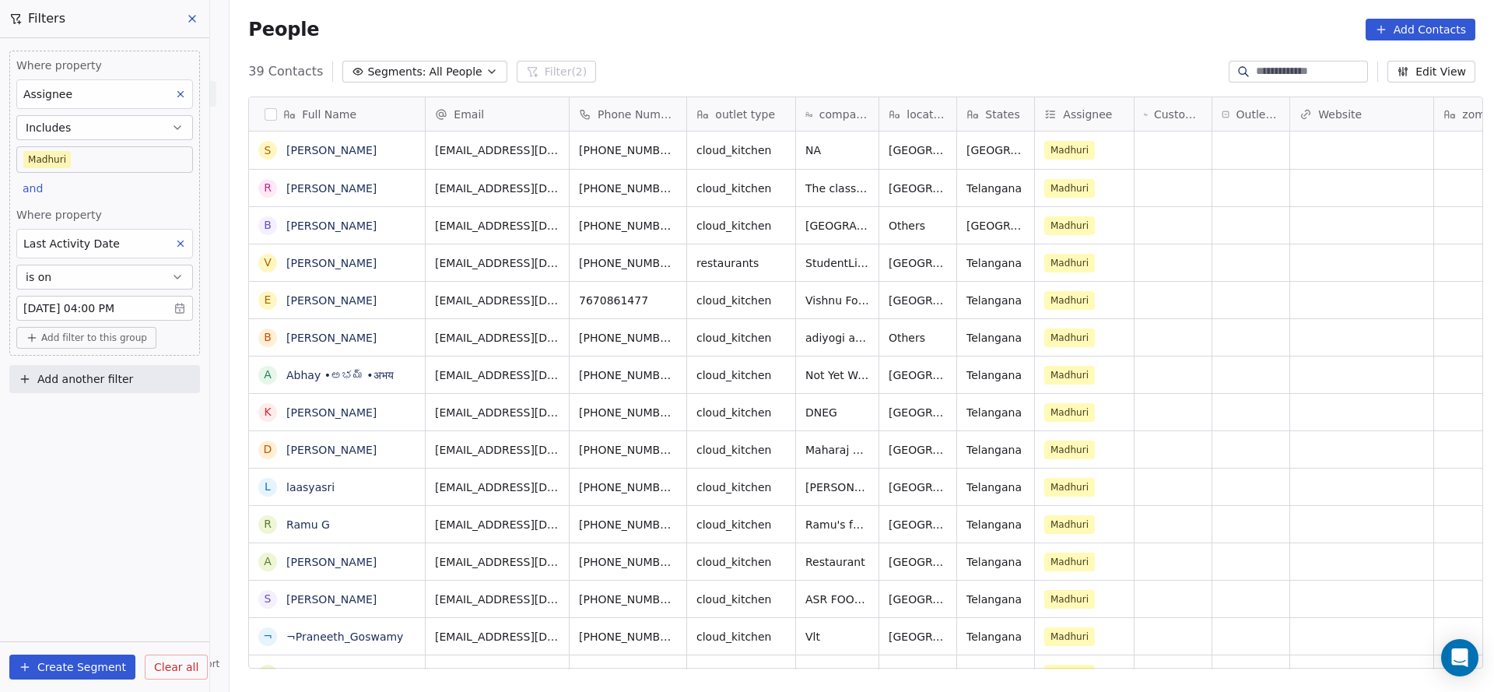
scroll to position [591, 1254]
click at [149, 457] on div "Where property Assignee Includes [PERSON_NAME] and Where property Last Activity…" at bounding box center [104, 365] width 209 height 654
click at [140, 301] on body "On2Cook India Pvt. Ltd. Contacts People Marketing Workflows Campaigns Metrics &…" at bounding box center [747, 346] width 1494 height 692
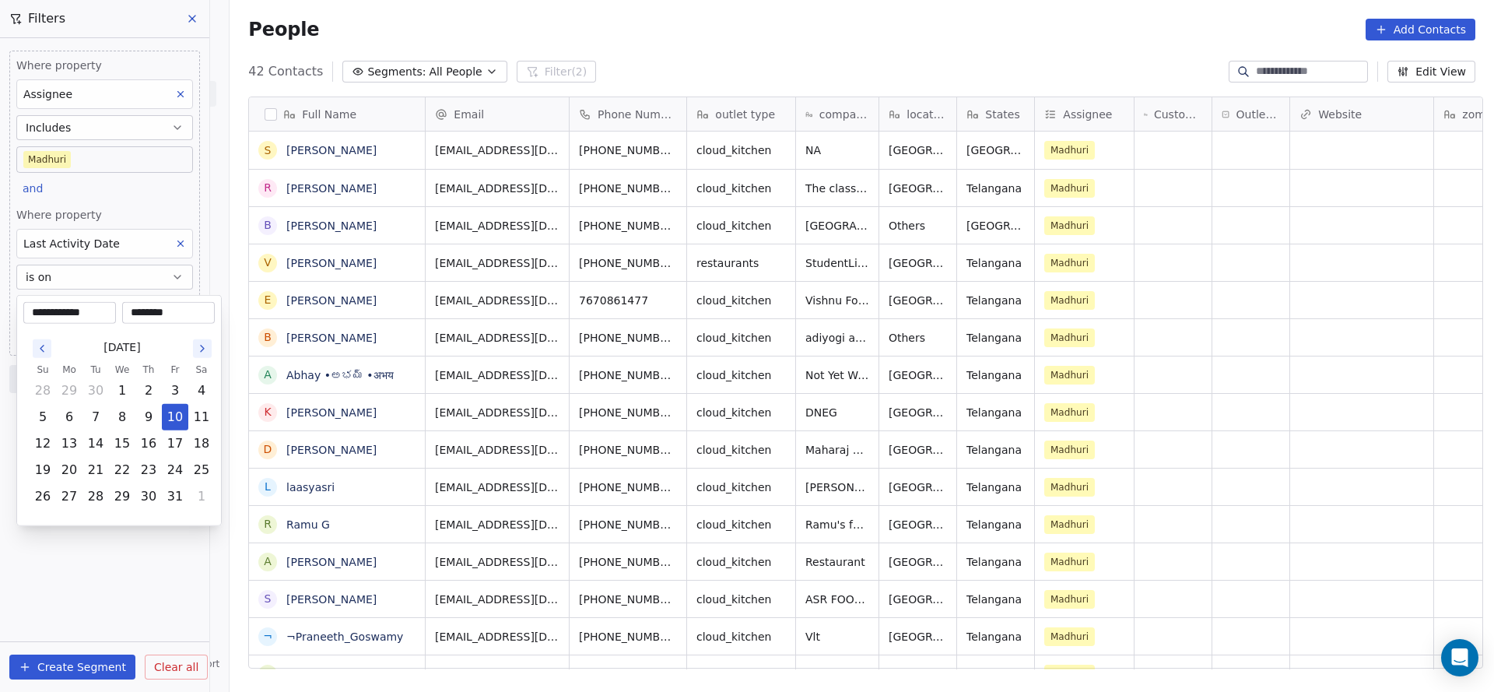
click at [173, 238] on html "On2Cook India Pvt. Ltd. Contacts People Marketing Workflows Campaigns Metrics &…" at bounding box center [747, 346] width 1494 height 692
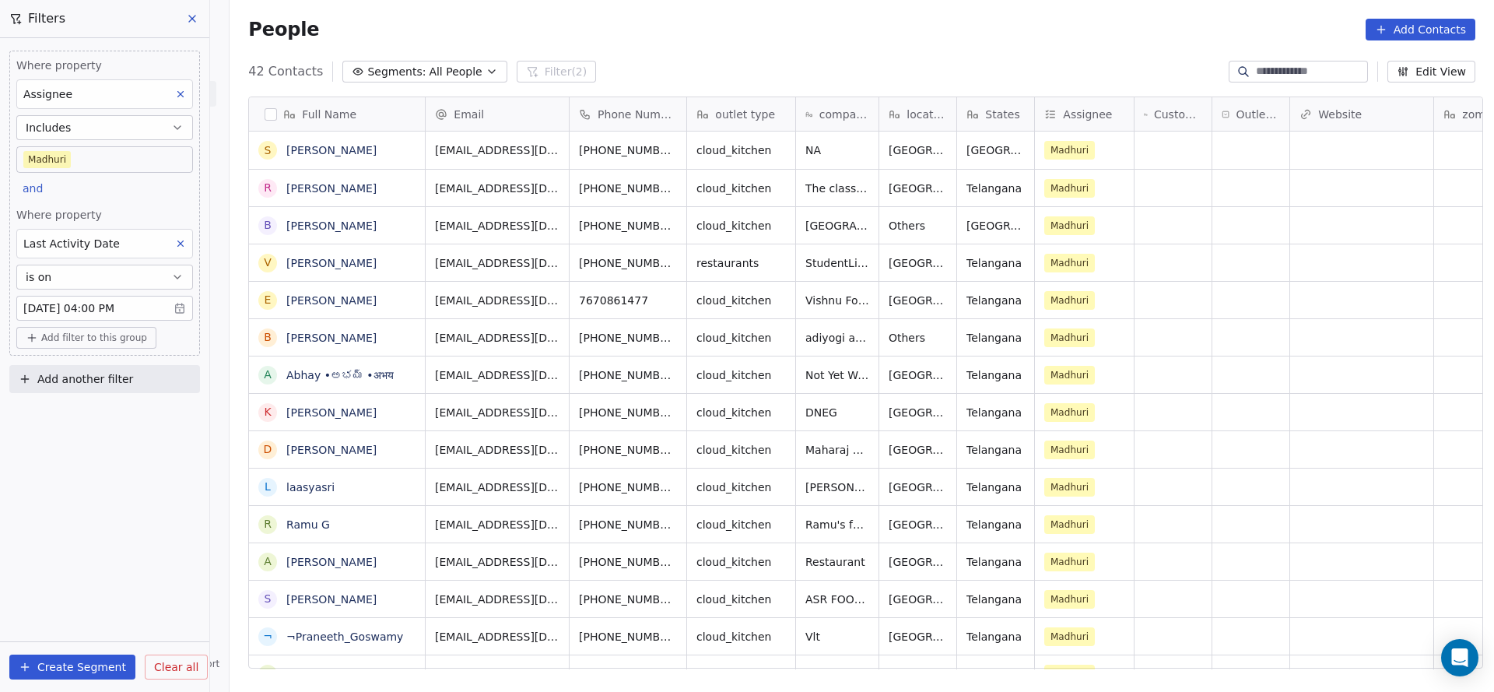
click at [173, 238] on button at bounding box center [180, 243] width 20 height 20
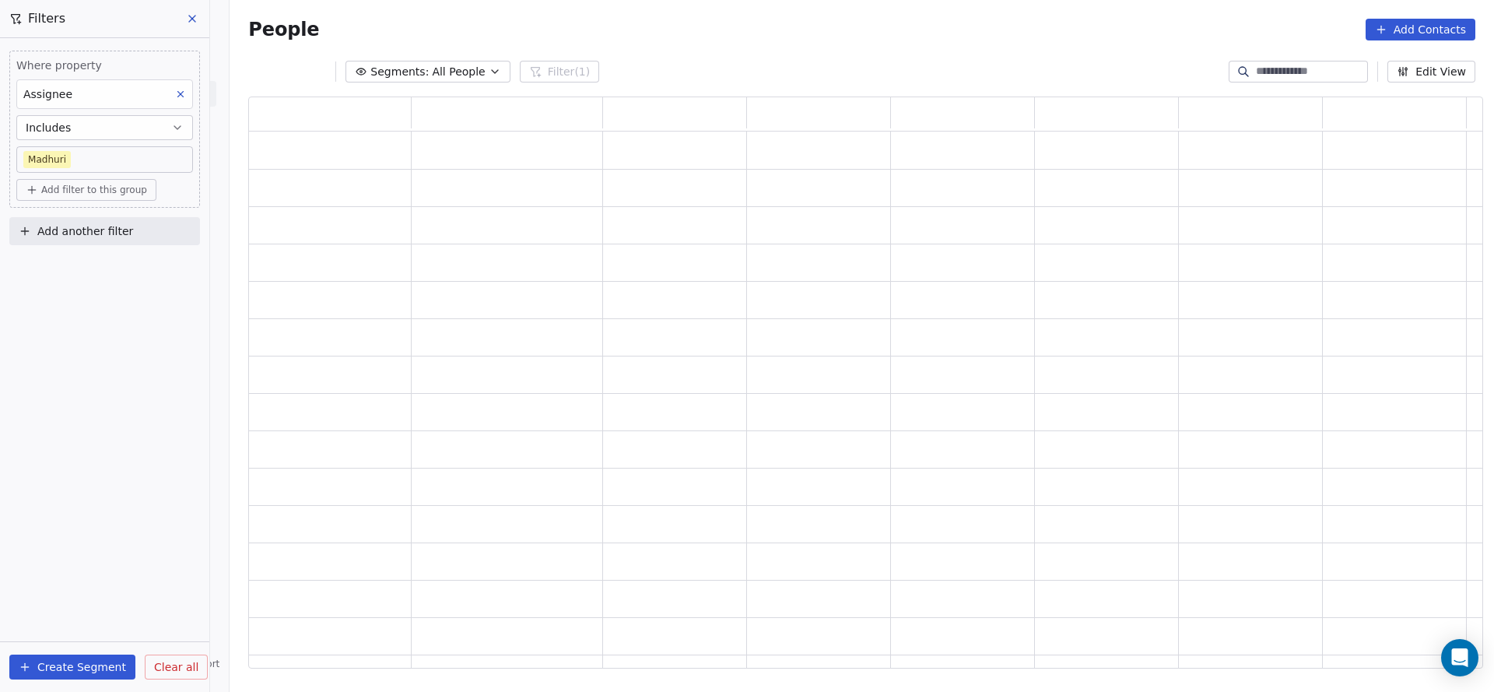
scroll to position [553, 1216]
click at [100, 199] on button "Add filter to this group" at bounding box center [86, 190] width 140 height 22
click at [98, 217] on span "Contact properties" at bounding box center [83, 223] width 101 height 16
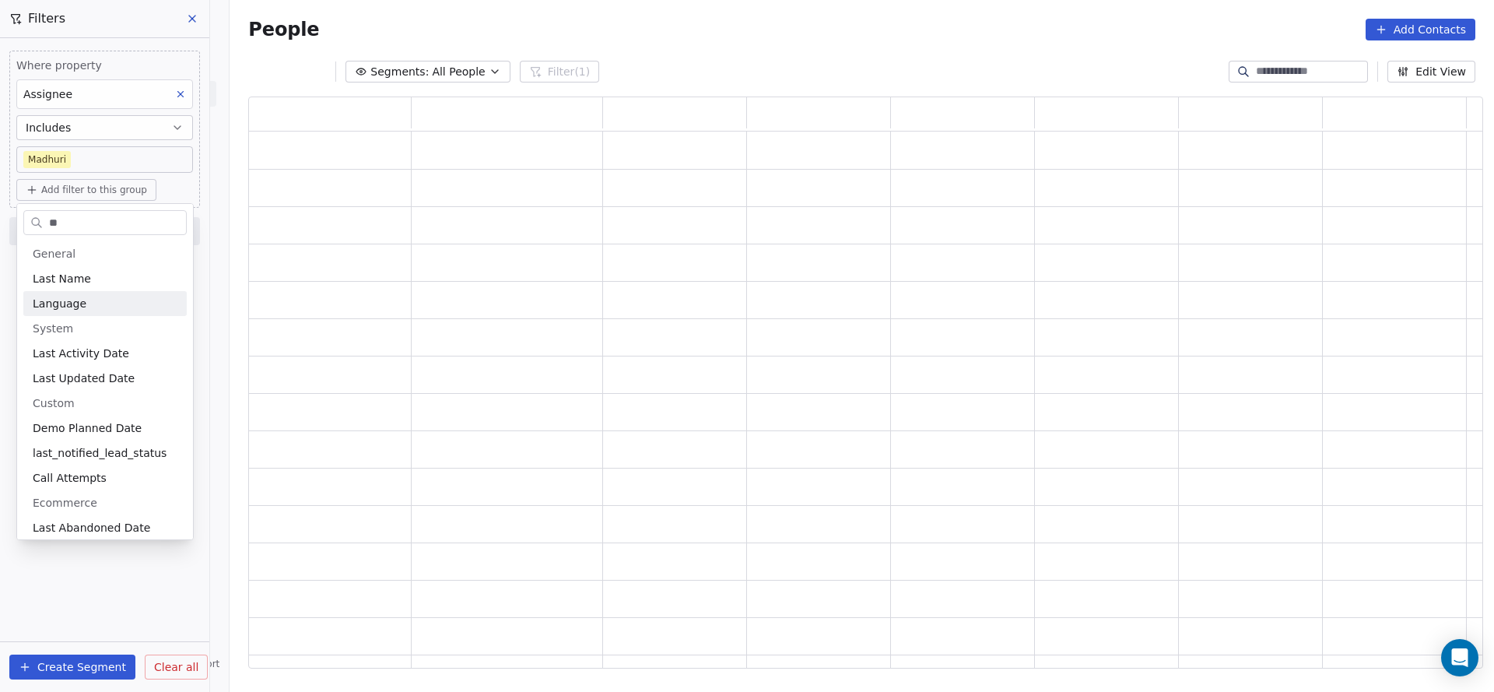
type input "**"
click at [112, 364] on div "Last Activity Date" at bounding box center [104, 353] width 163 height 25
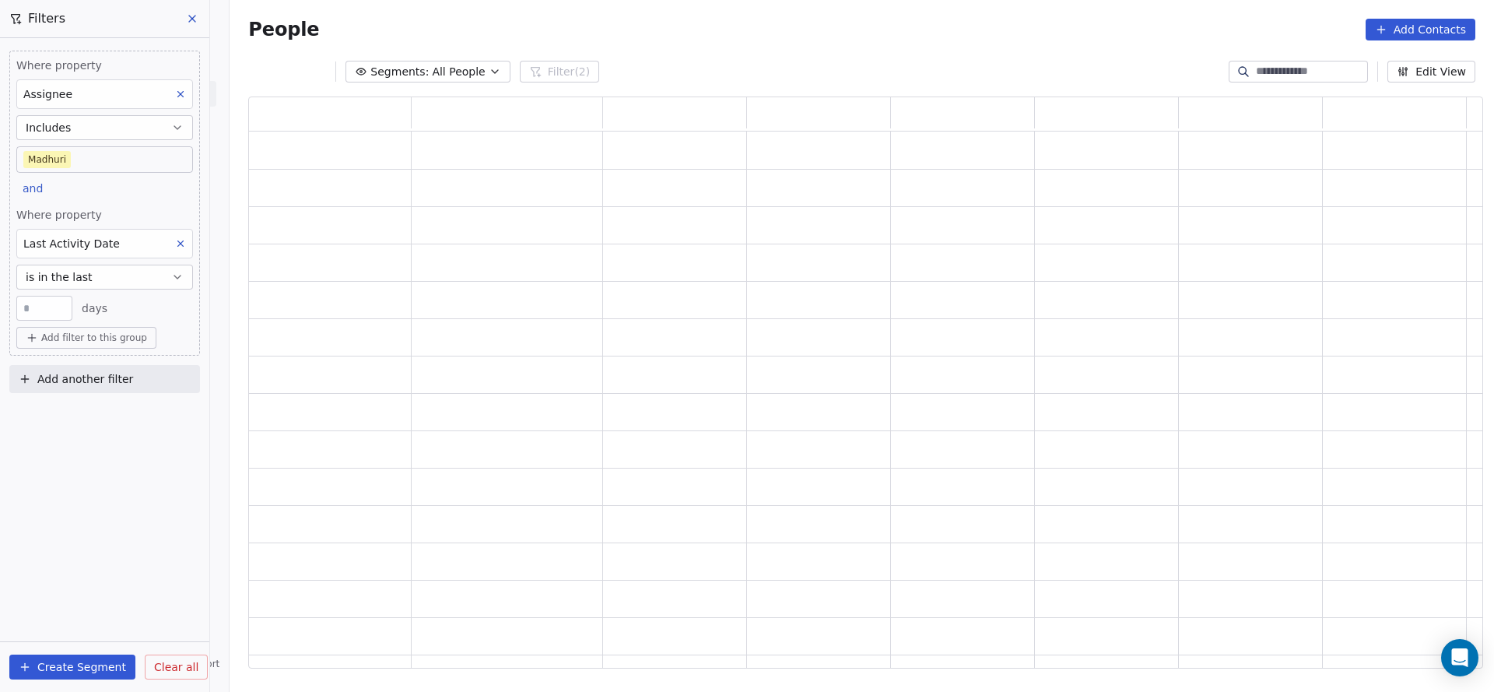
click at [118, 280] on button "is in the last" at bounding box center [104, 277] width 177 height 25
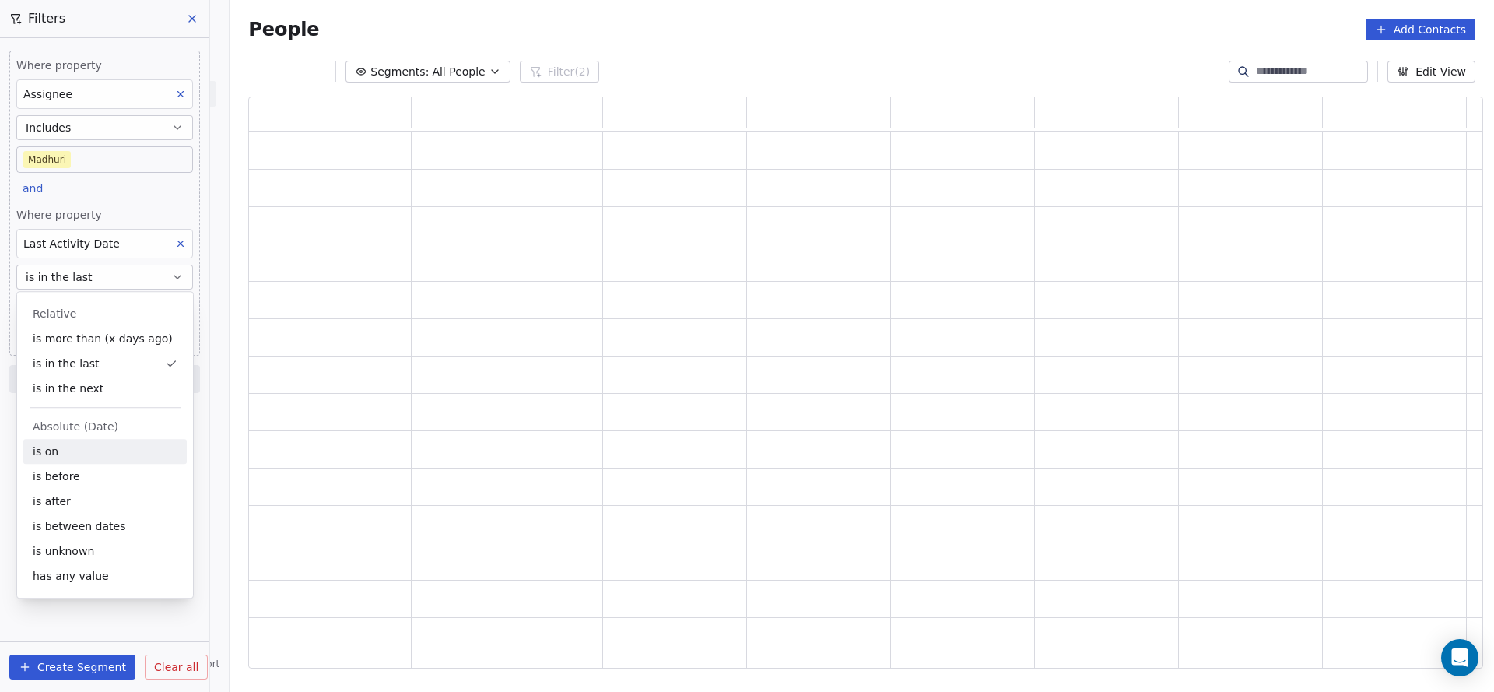
click at [104, 447] on div "is on" at bounding box center [104, 451] width 163 height 25
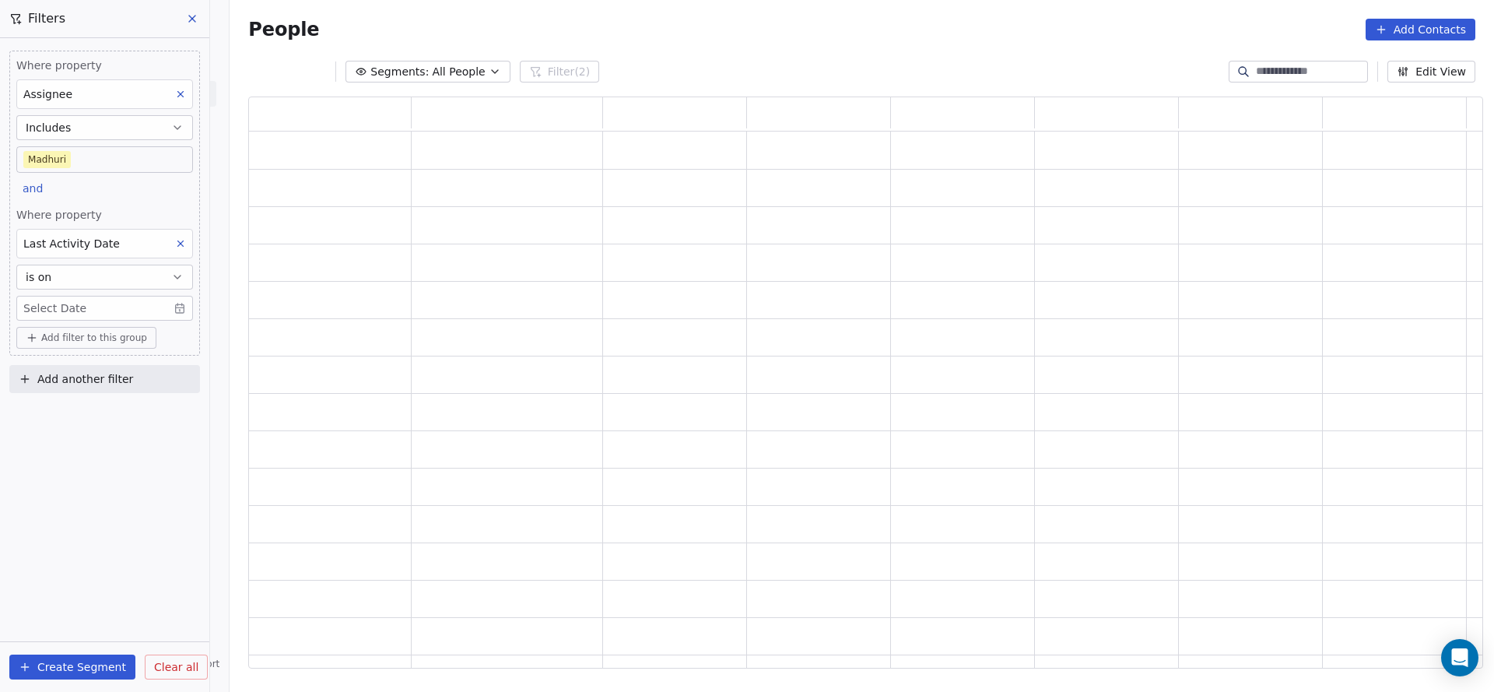
click at [114, 216] on span "Where property" at bounding box center [104, 215] width 177 height 16
click at [105, 306] on body "On2Cook India Pvt. Ltd. Contacts People Marketing Workflows Campaigns Metrics &…" at bounding box center [747, 346] width 1494 height 692
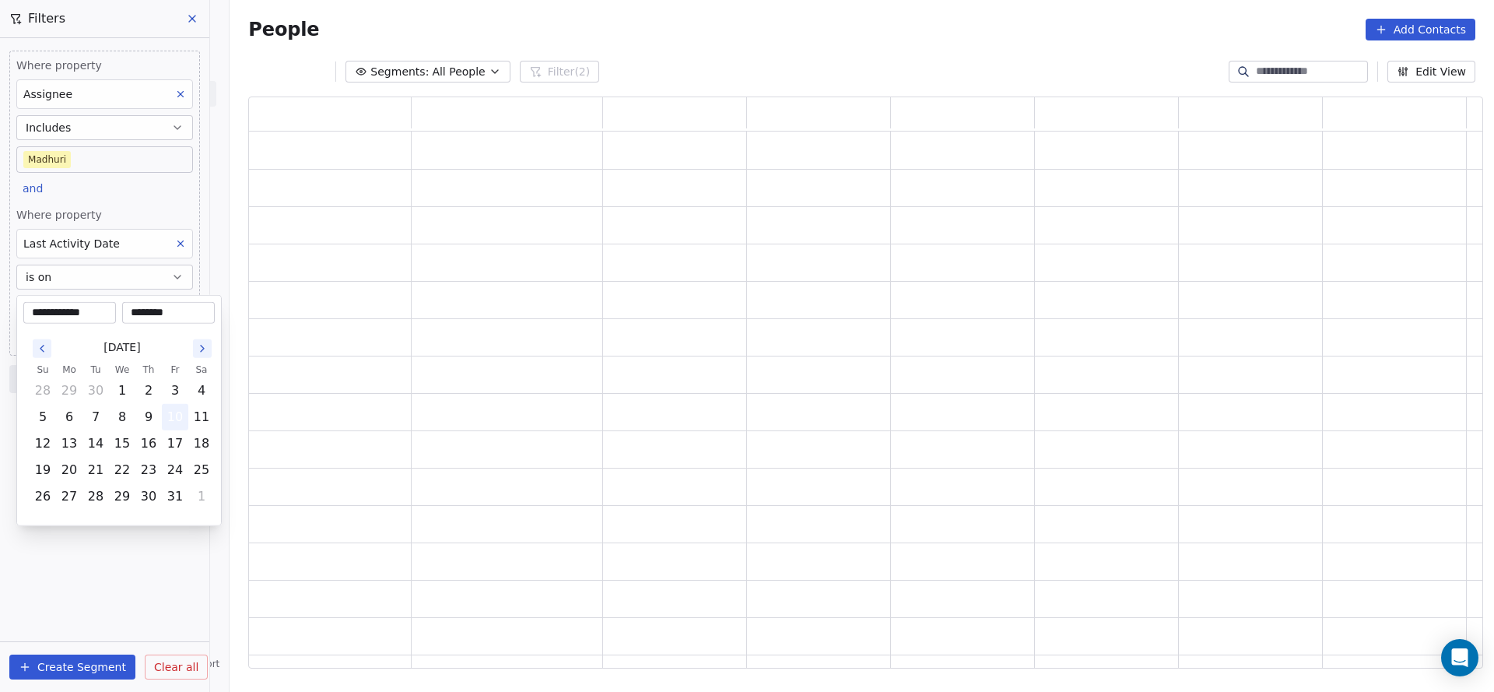
click at [167, 419] on button "10" at bounding box center [175, 417] width 25 height 25
click at [127, 202] on html "**********" at bounding box center [747, 346] width 1494 height 692
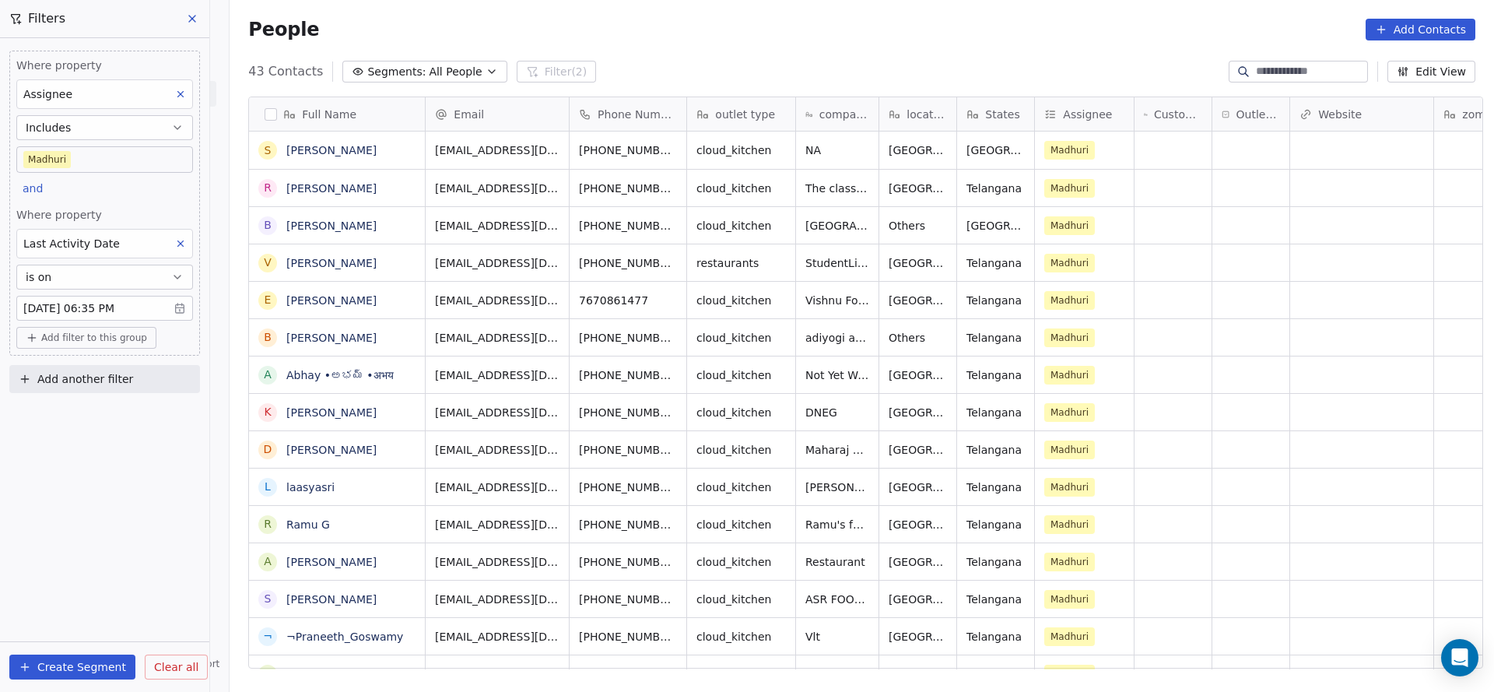
scroll to position [591, 1254]
click at [160, 505] on div "Where property Assignee Includes [PERSON_NAME] and Where property Last Activity…" at bounding box center [104, 365] width 209 height 654
click at [108, 339] on span "Add filter to this group" at bounding box center [94, 337] width 106 height 12
click at [105, 367] on span "Contact properties" at bounding box center [83, 369] width 101 height 16
type input "***"
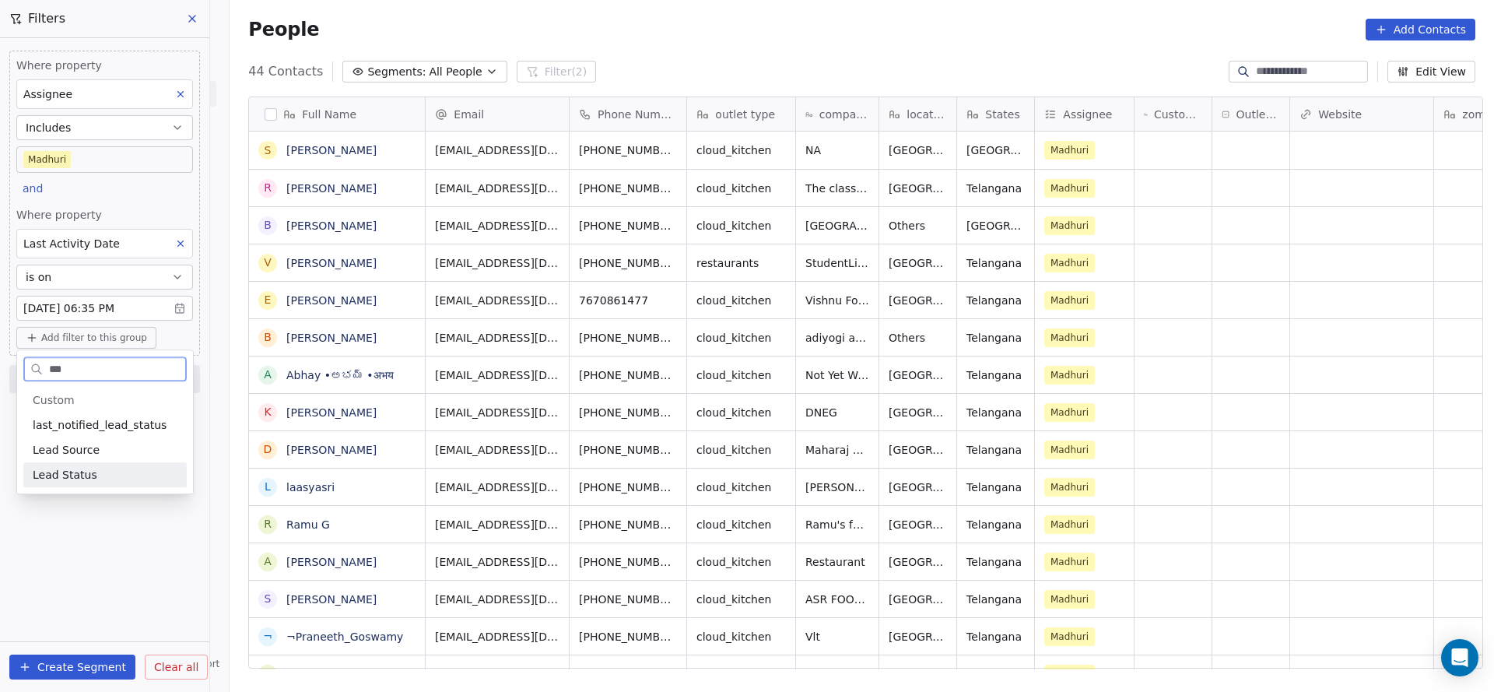
click at [93, 465] on div "Lead Status" at bounding box center [104, 474] width 163 height 25
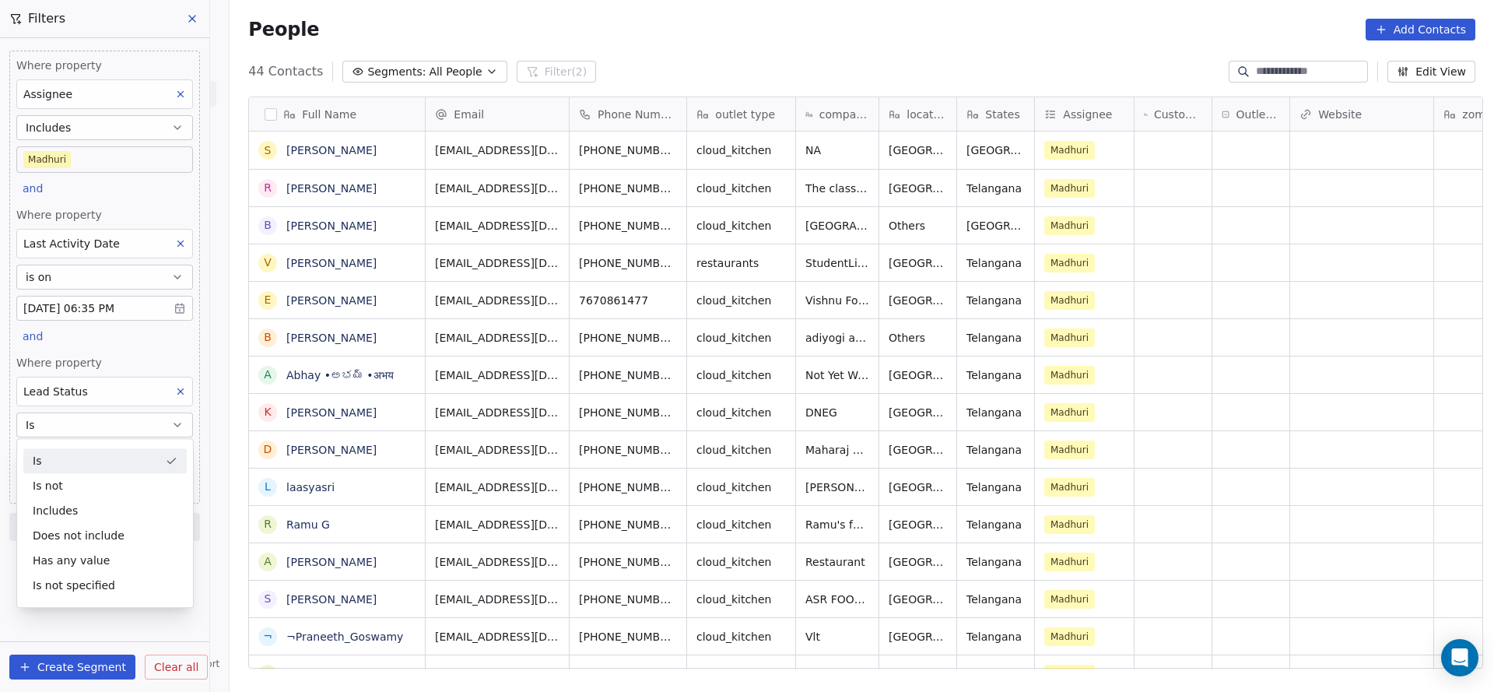
click at [135, 350] on div "Where property Assignee Includes [PERSON_NAME] and Where property Last Activity…" at bounding box center [104, 277] width 191 height 453
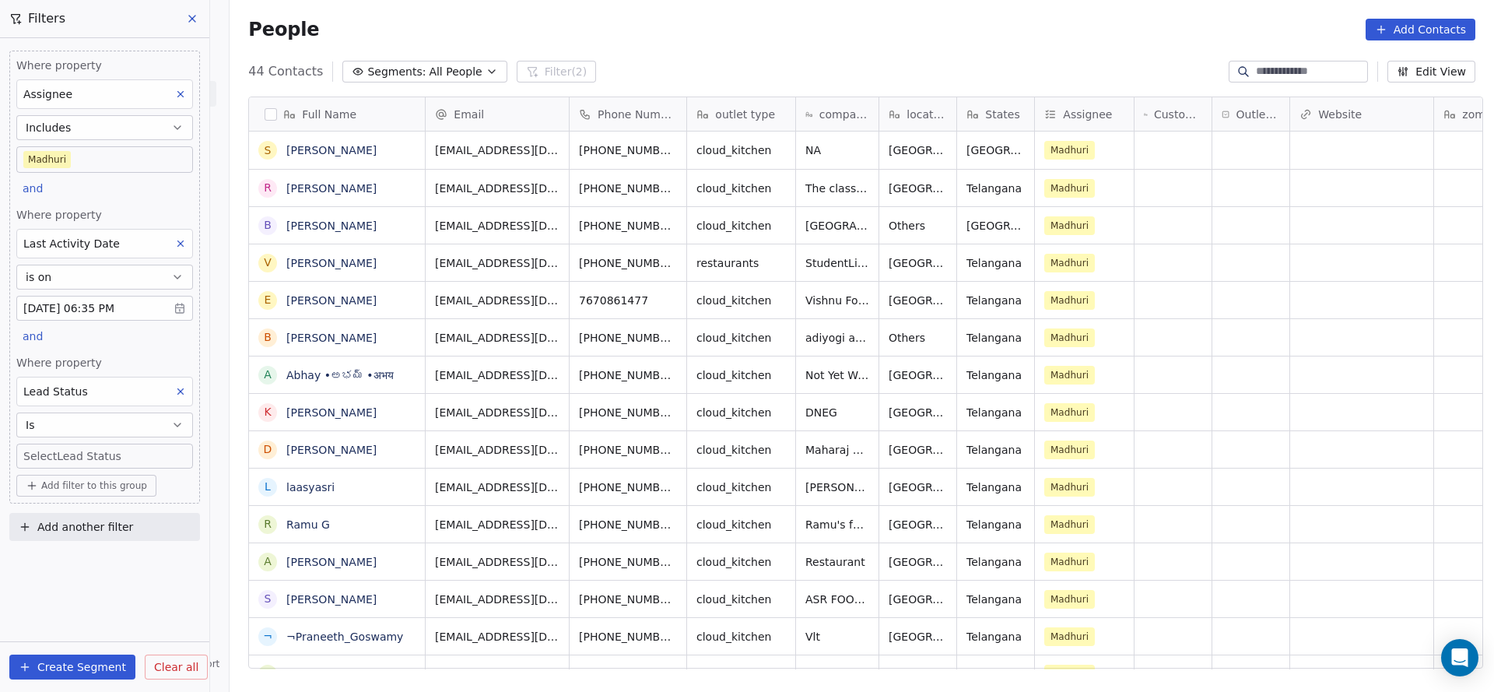
click at [115, 462] on body "On2Cook India Pvt. Ltd. Contacts People Marketing Workflows Campaigns Metrics &…" at bounding box center [747, 346] width 1494 height 692
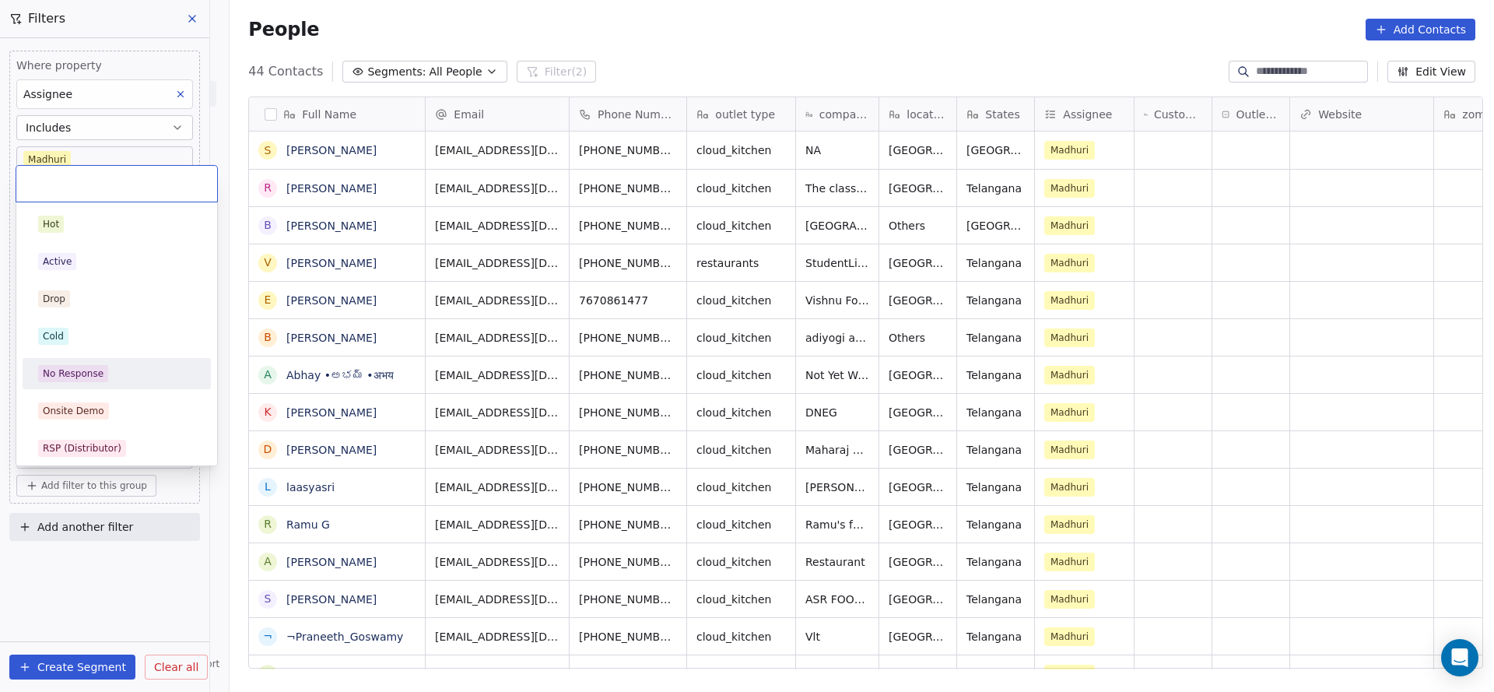
click at [98, 367] on div "No Response" at bounding box center [73, 374] width 61 height 14
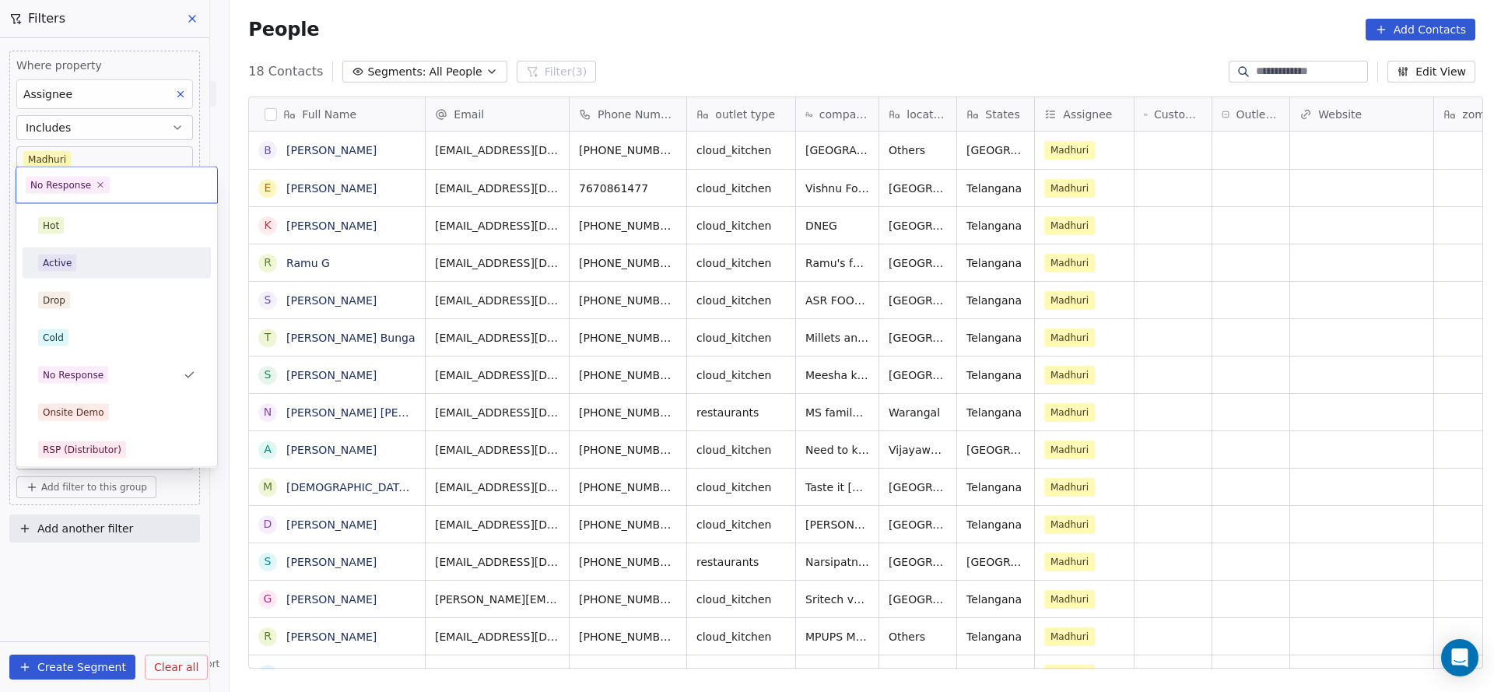
click at [98, 264] on div "Active" at bounding box center [116, 262] width 157 height 17
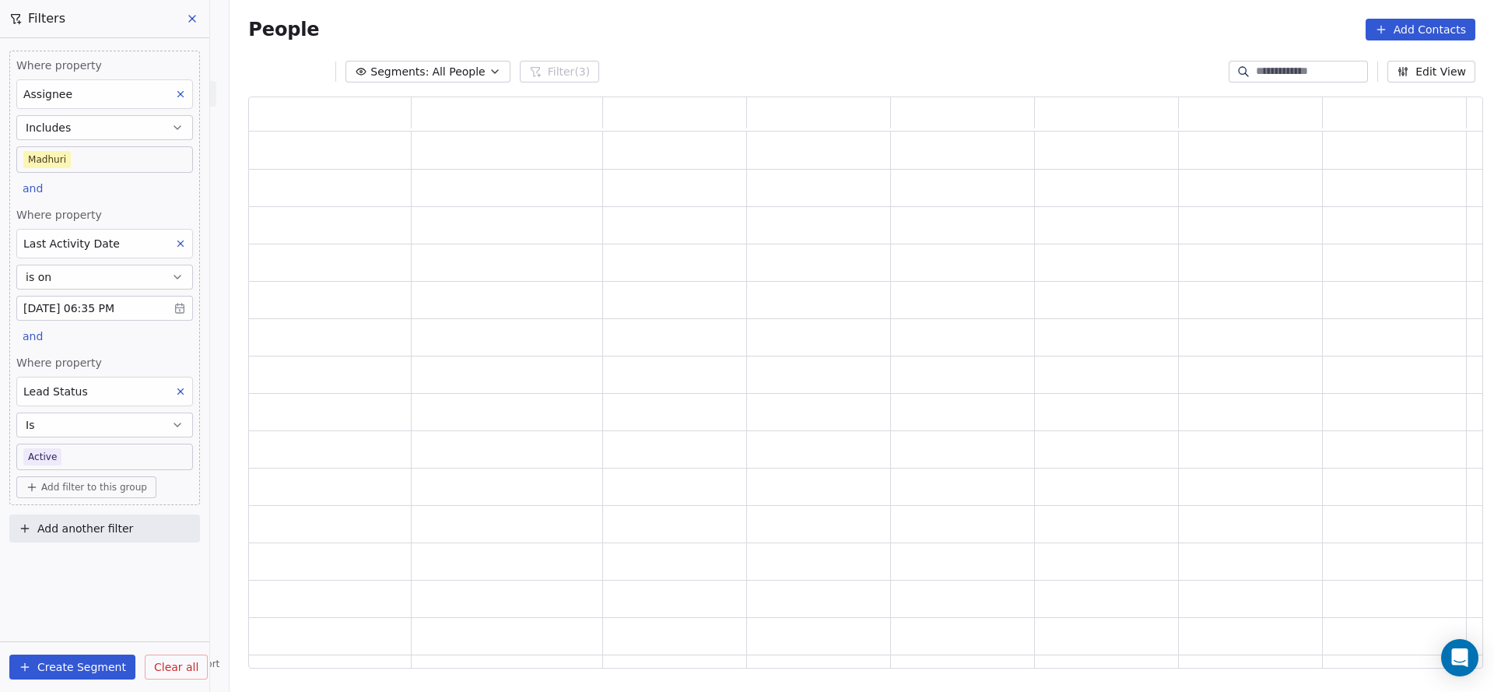
scroll to position [553, 1216]
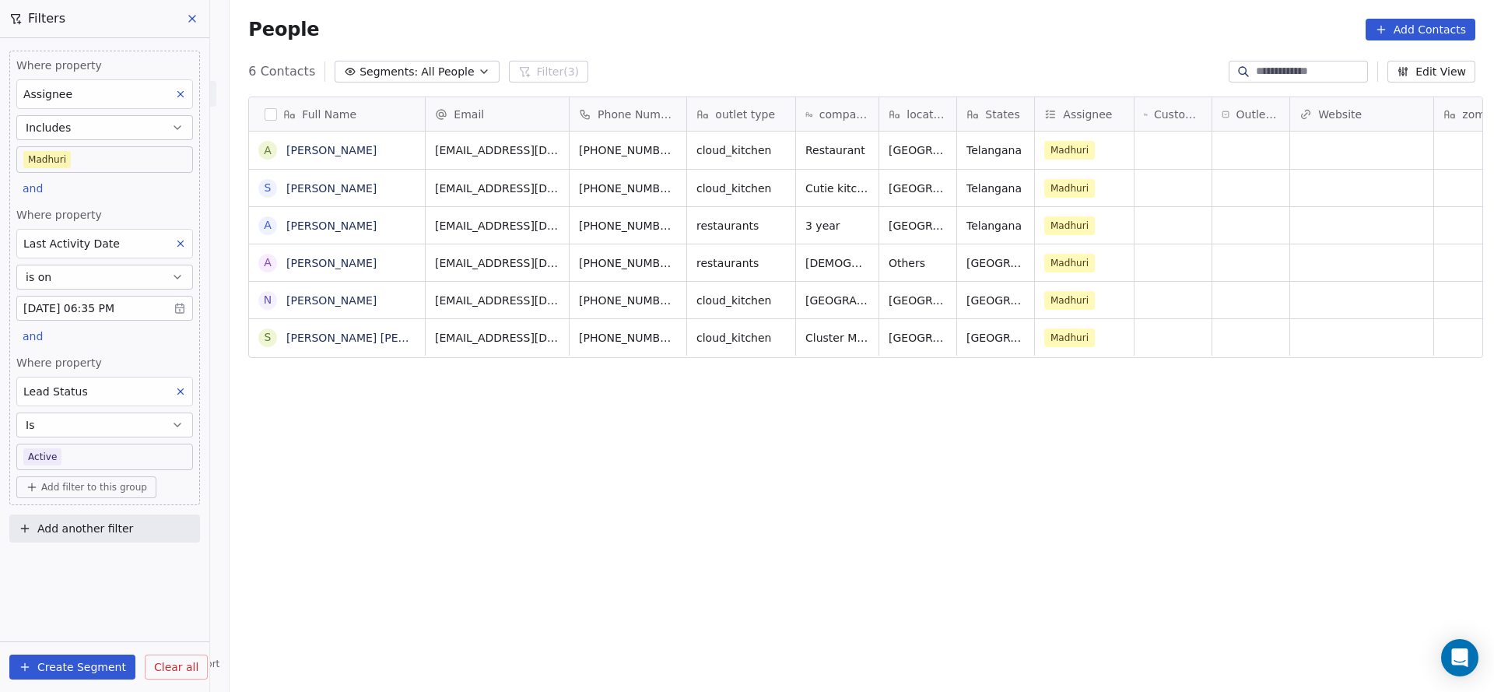
click at [103, 453] on body "On2Cook India Pvt. Ltd. Contacts People Marketing Workflows Campaigns Metrics &…" at bounding box center [747, 346] width 1494 height 692
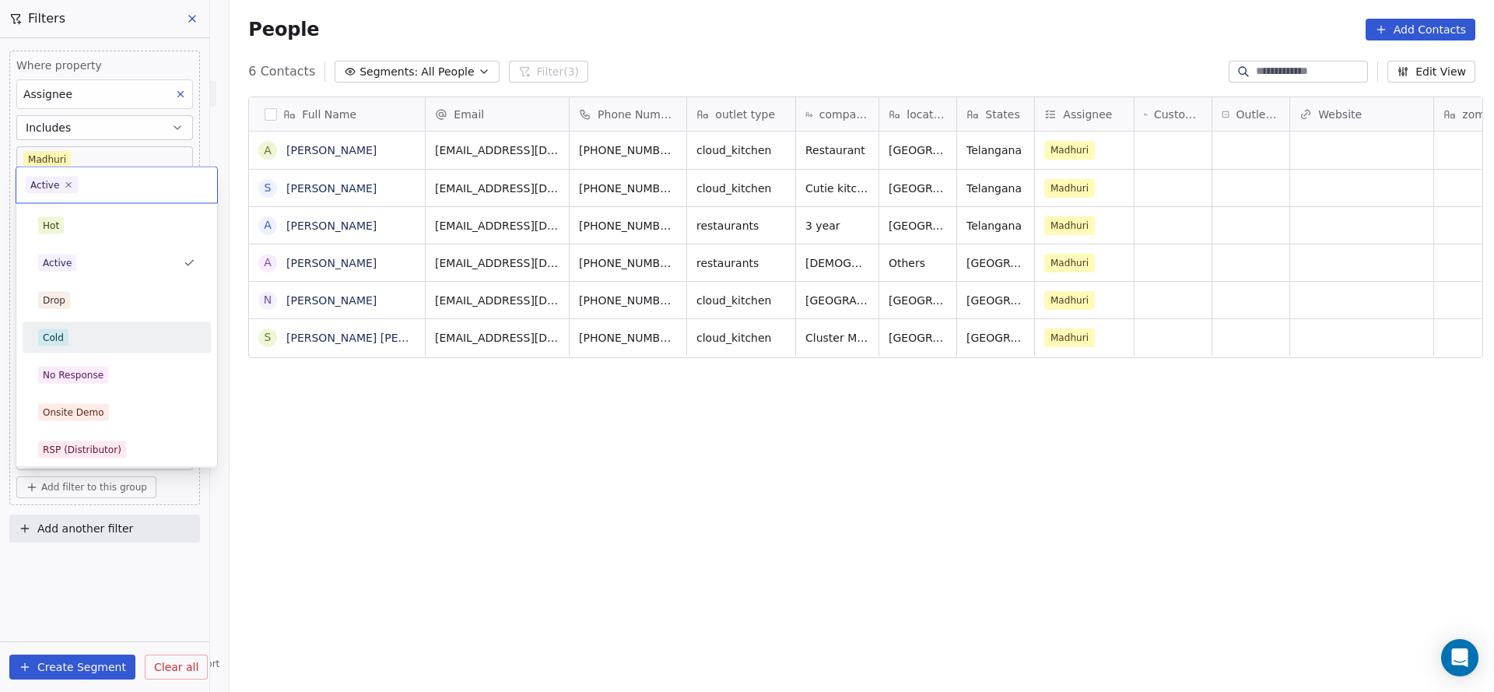
scroll to position [117, 0]
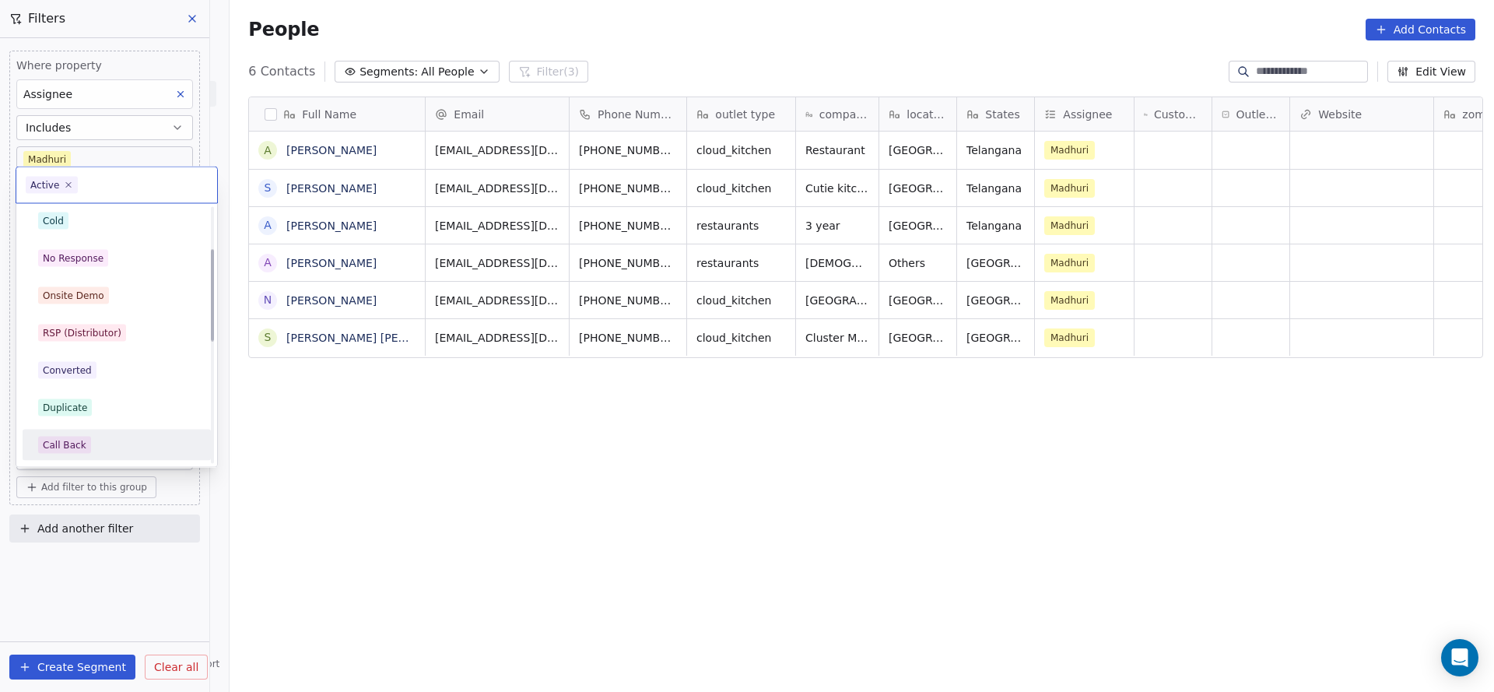
click at [150, 451] on div "Call Back" at bounding box center [116, 445] width 157 height 17
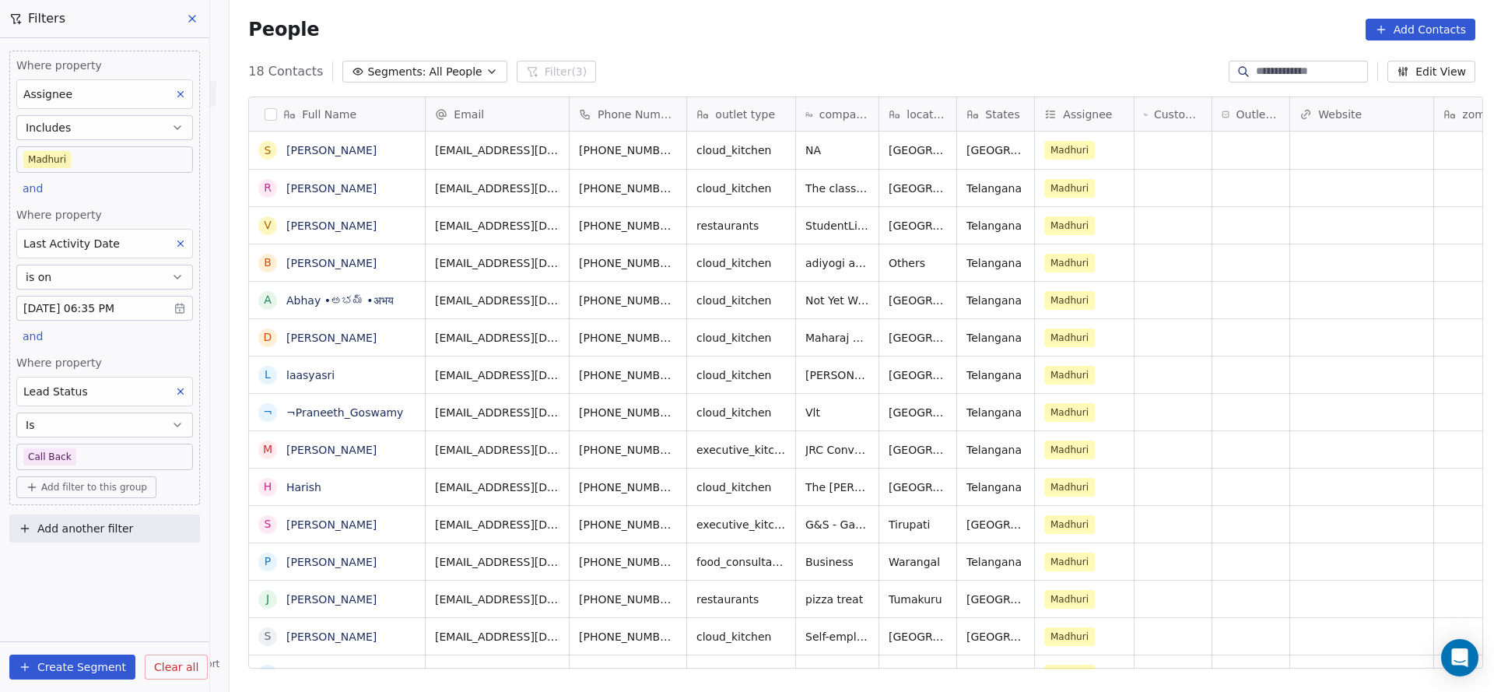
scroll to position [591, 1254]
click at [126, 458] on body "On2Cook India Pvt. Ltd. Contacts People Marketing Workflows Campaigns Metrics &…" at bounding box center [747, 346] width 1494 height 692
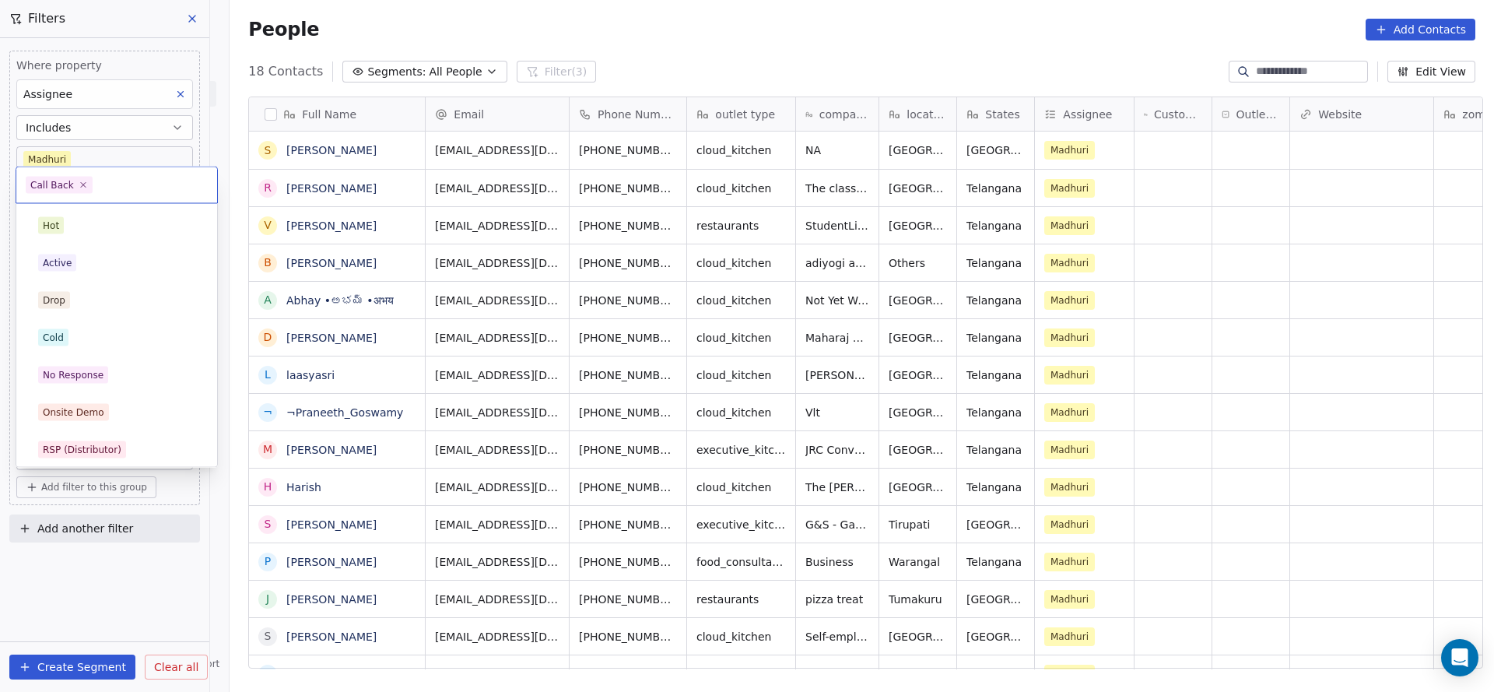
scroll to position [117, 0]
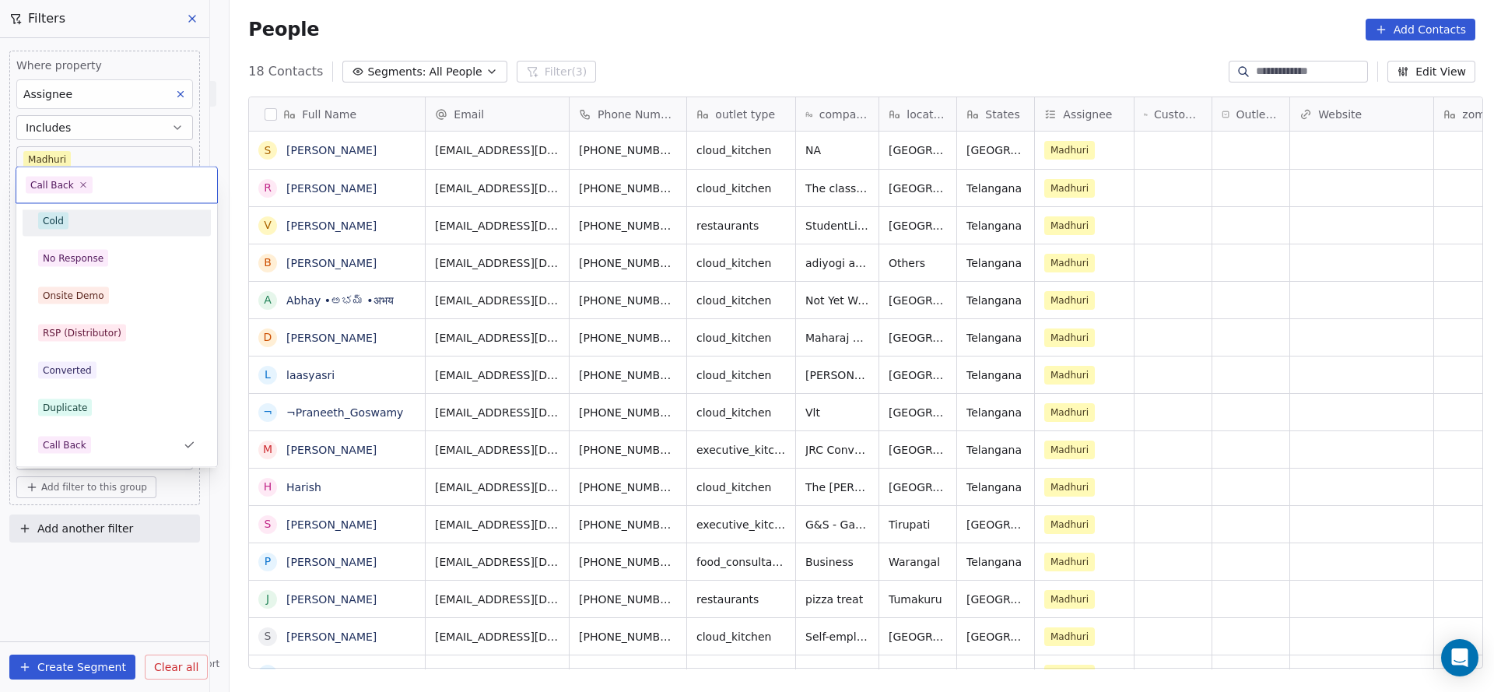
click at [98, 226] on div "Cold" at bounding box center [116, 220] width 157 height 17
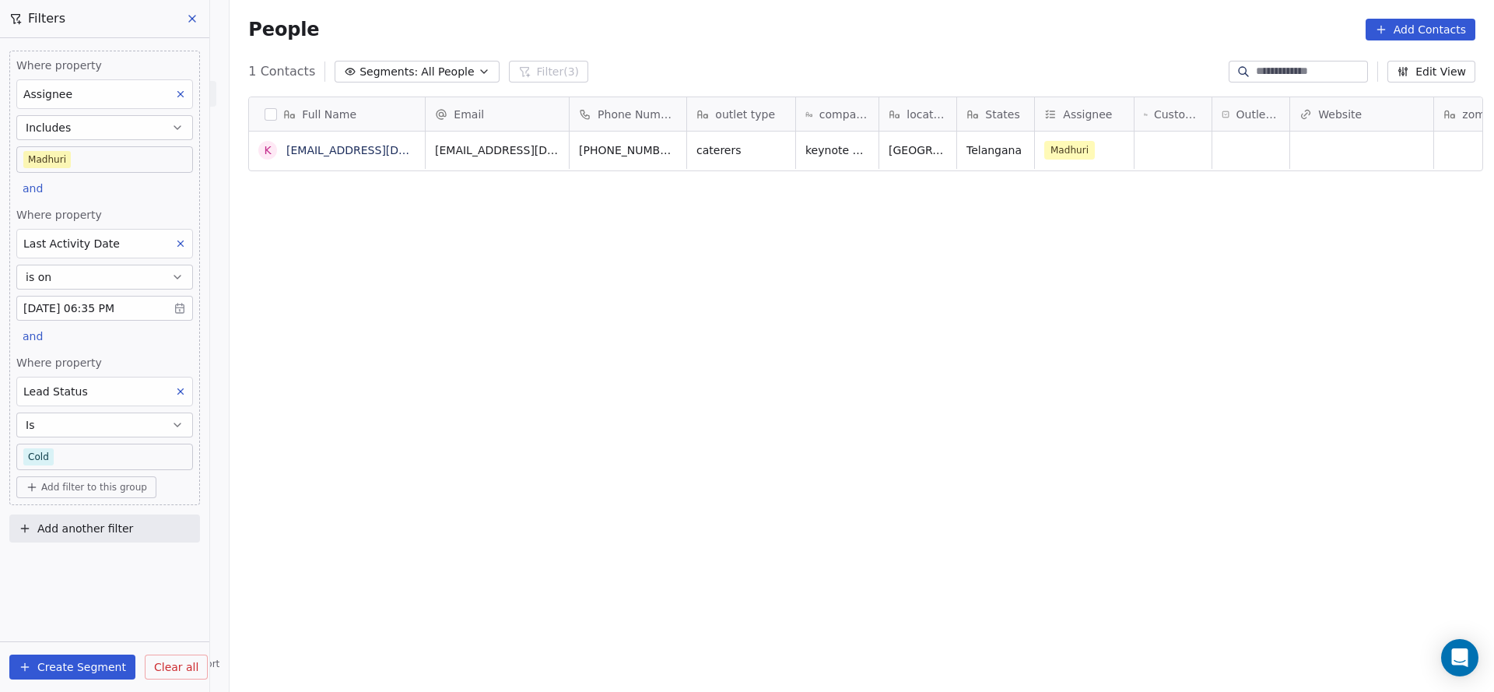
scroll to position [591, 1254]
click at [114, 452] on body "On2Cook India Pvt. Ltd. Contacts People Marketing Workflows Campaigns Metrics &…" at bounding box center [747, 346] width 1494 height 692
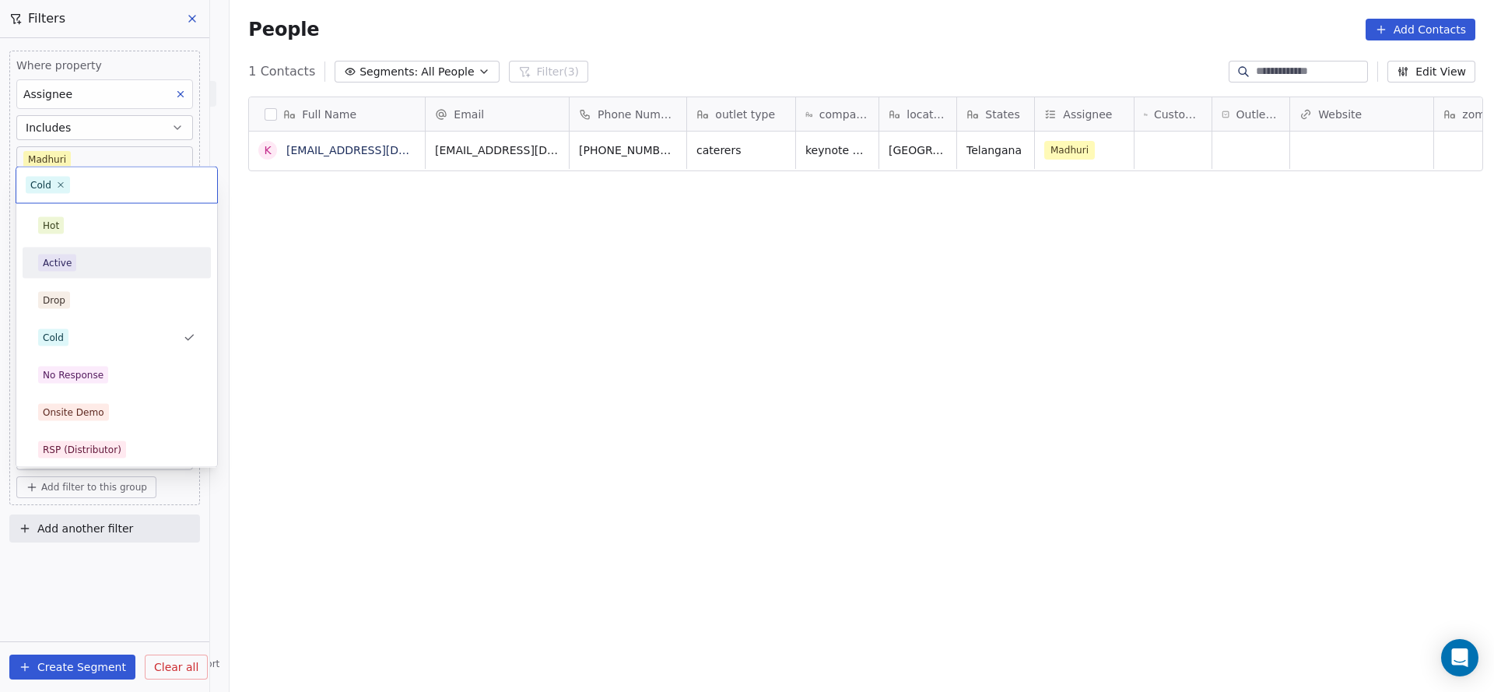
click at [96, 262] on div "Active" at bounding box center [116, 262] width 157 height 17
